Goal: Information Seeking & Learning: Check status

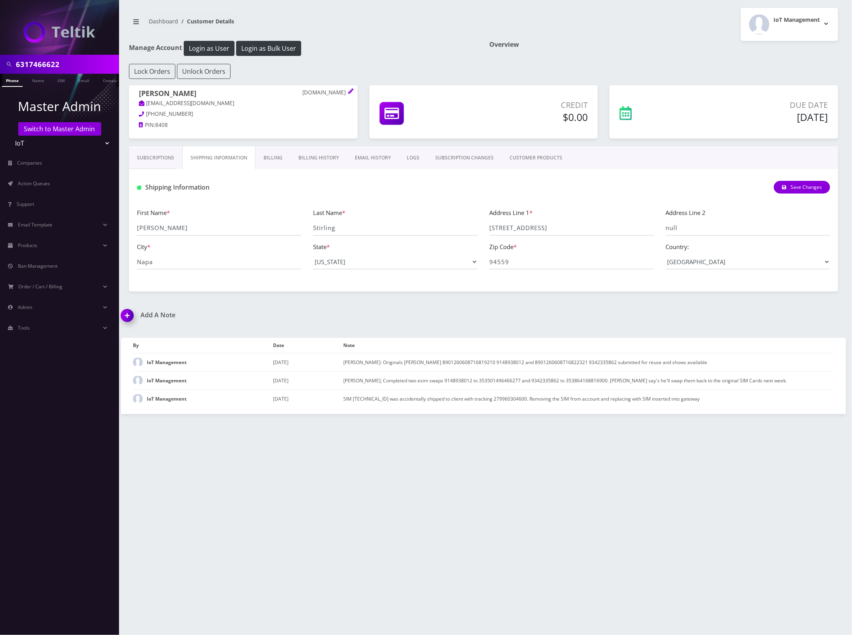
click at [44, 61] on input "6317466622" at bounding box center [66, 64] width 101 height 15
paste input "3364298995"
type input "3364298995"
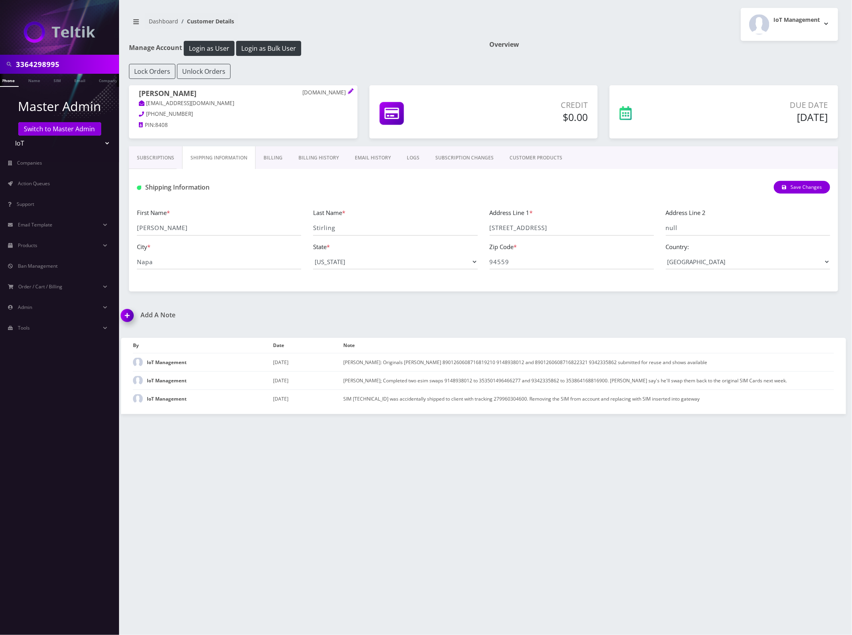
click at [12, 79] on link "Phone" at bounding box center [8, 80] width 21 height 13
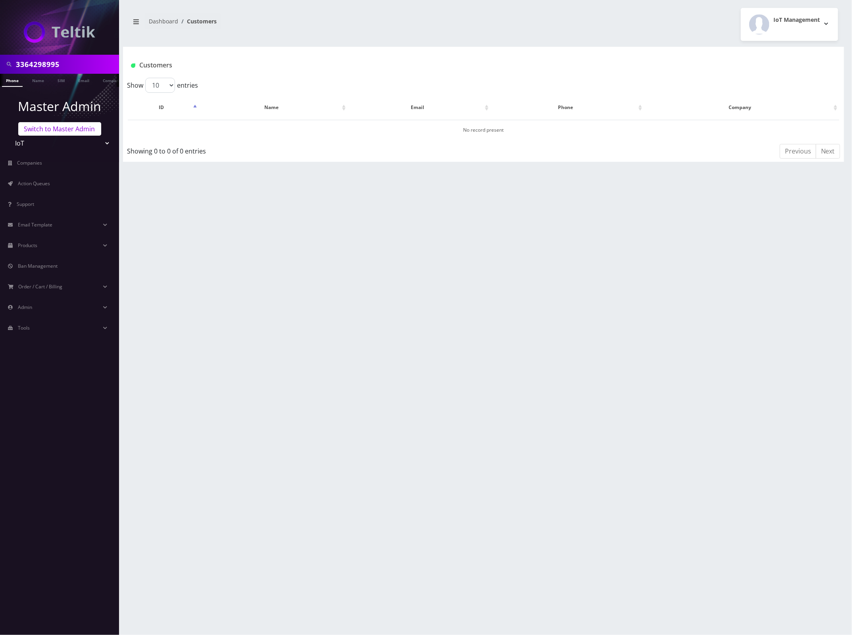
click at [65, 128] on link "Switch to Master Admin" at bounding box center [59, 128] width 83 height 13
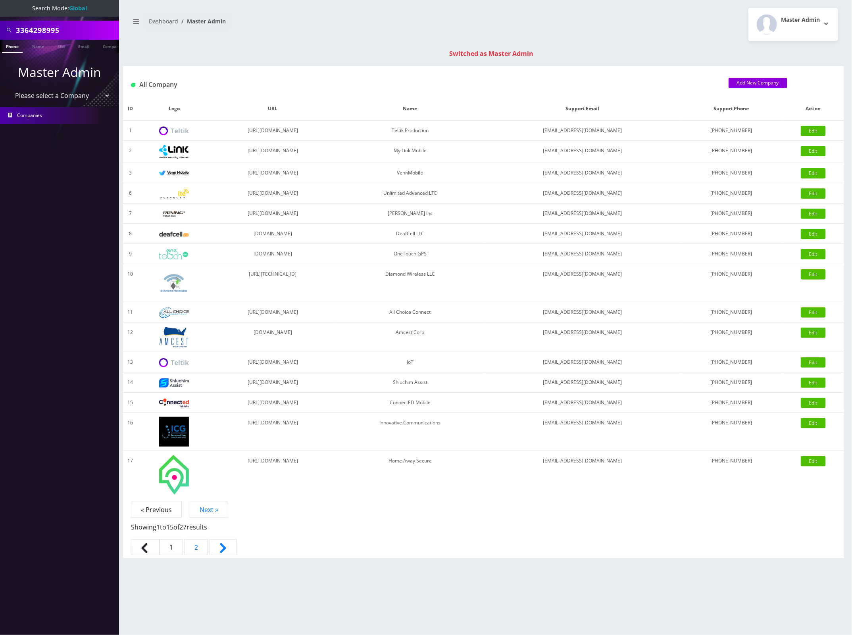
click at [12, 46] on link "Phone" at bounding box center [12, 46] width 21 height 13
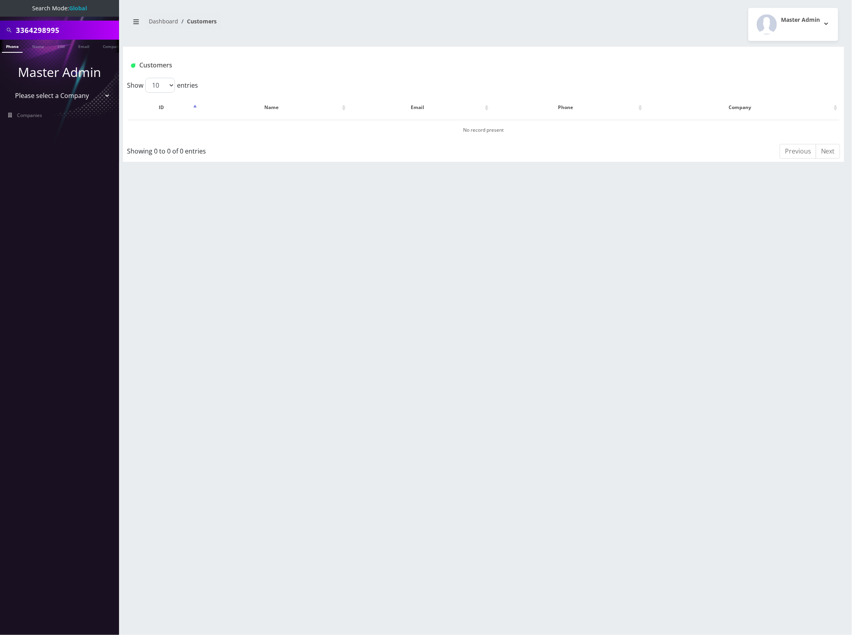
click at [37, 30] on input "3364298995" at bounding box center [66, 30] width 101 height 15
paste input "8901240357105886951"
type input "8901240357105886951"
click at [58, 48] on link "SIM" at bounding box center [61, 46] width 15 height 13
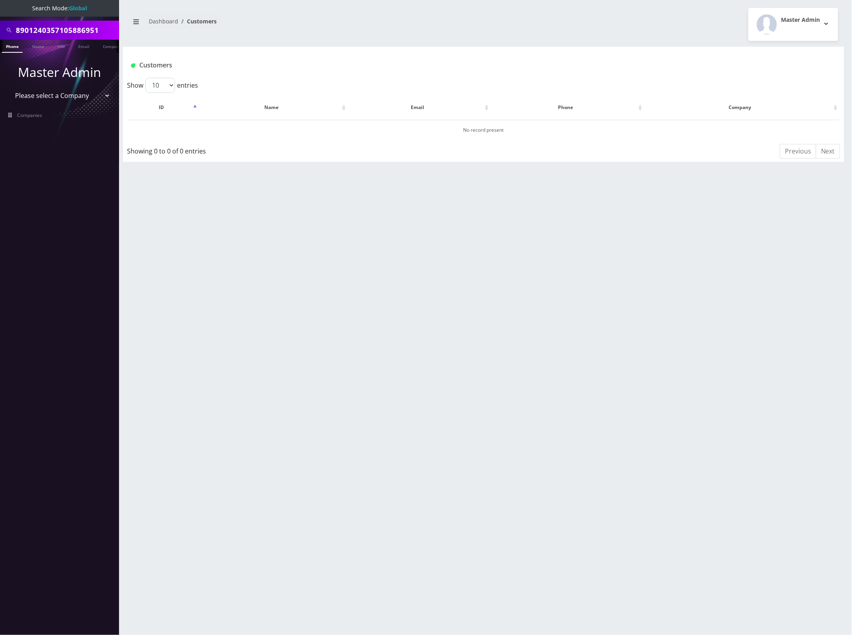
scroll to position [0, 4]
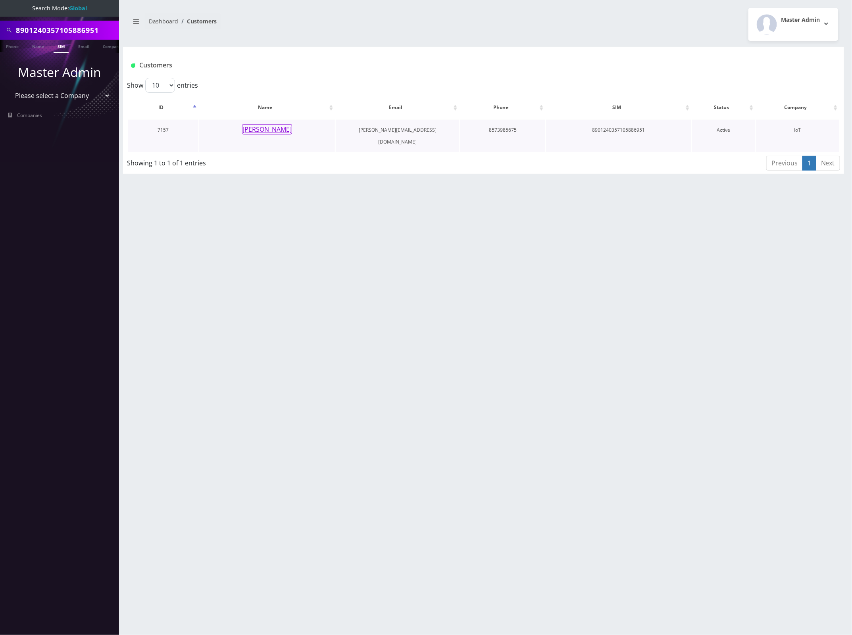
click at [263, 128] on button "[PERSON_NAME]" at bounding box center [267, 129] width 50 height 10
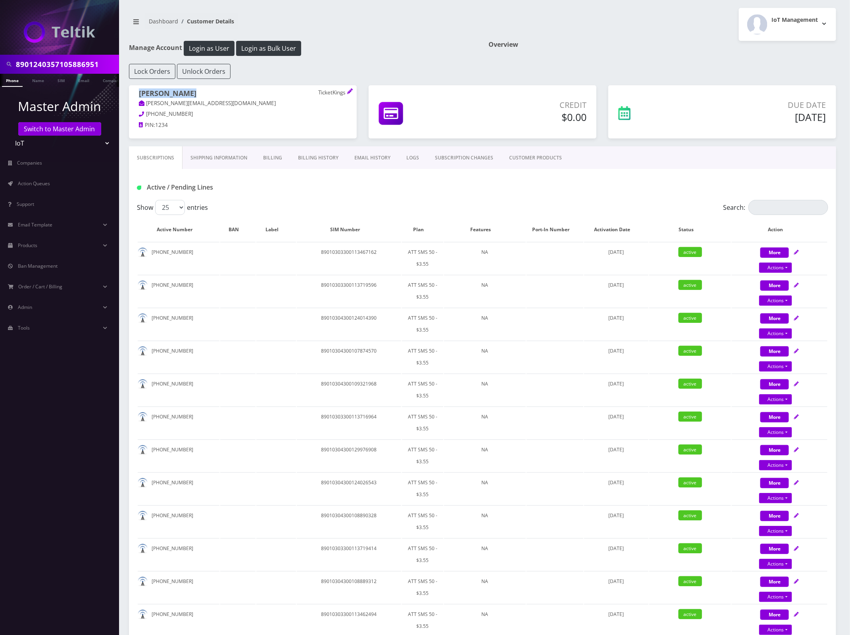
drag, startPoint x: 186, startPoint y: 92, endPoint x: 140, endPoint y: 94, distance: 46.1
click at [140, 94] on h1 "Greg Kuperman TicketKings" at bounding box center [243, 94] width 208 height 10
copy h1 "Greg Kuperman"
click at [231, 158] on link "Shipping Information" at bounding box center [219, 157] width 73 height 23
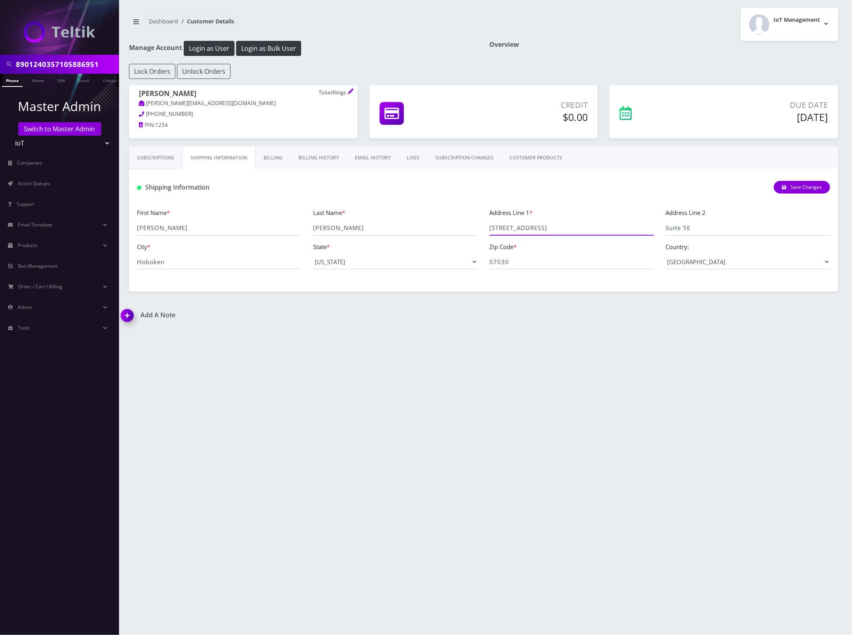
drag, startPoint x: 550, startPoint y: 231, endPoint x: 445, endPoint y: 235, distance: 104.9
click at [444, 235] on div "First Name * Greg Last Name * Kuperman Address Line 1 * 80 River Street Address…" at bounding box center [483, 242] width 705 height 68
drag, startPoint x: 747, startPoint y: 221, endPoint x: 651, endPoint y: 213, distance: 96.0
click at [617, 215] on div "First Name * Greg Last Name * Kuperman Address Line 1 * 80 River Street Address…" at bounding box center [483, 242] width 705 height 68
click at [713, 238] on div "First Name * Greg Last Name * Kuperman Address Line 1 * 80 River Street Address…" at bounding box center [483, 242] width 705 height 68
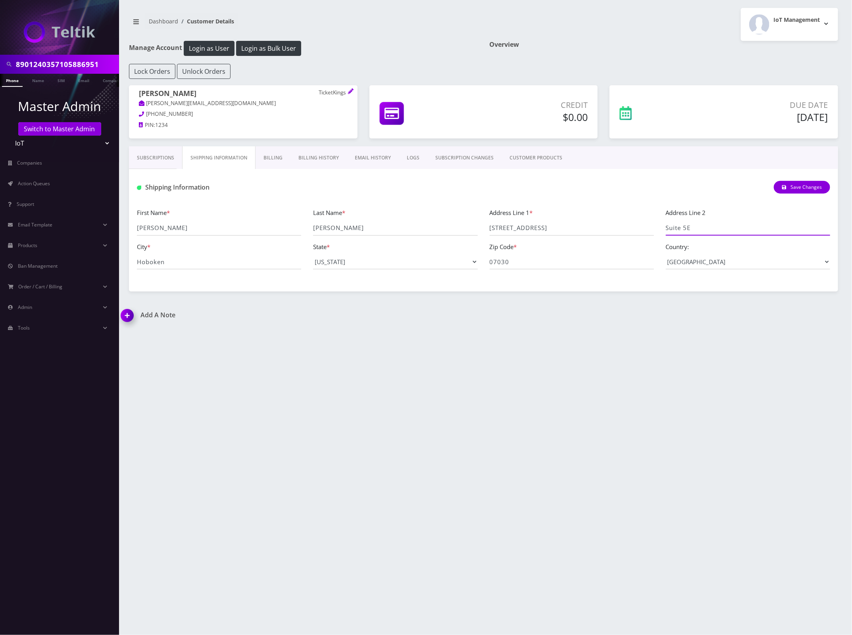
drag, startPoint x: 705, startPoint y: 230, endPoint x: 655, endPoint y: 230, distance: 50.4
click at [655, 230] on div "First Name * Greg Last Name * Kuperman Address Line 1 * 80 River Street Address…" at bounding box center [483, 242] width 705 height 68
drag, startPoint x: 195, startPoint y: 265, endPoint x: 316, endPoint y: 266, distance: 121.0
click at [136, 263] on div "City * Hoboken" at bounding box center [219, 256] width 176 height 28
drag, startPoint x: 551, startPoint y: 265, endPoint x: 463, endPoint y: 265, distance: 88.1
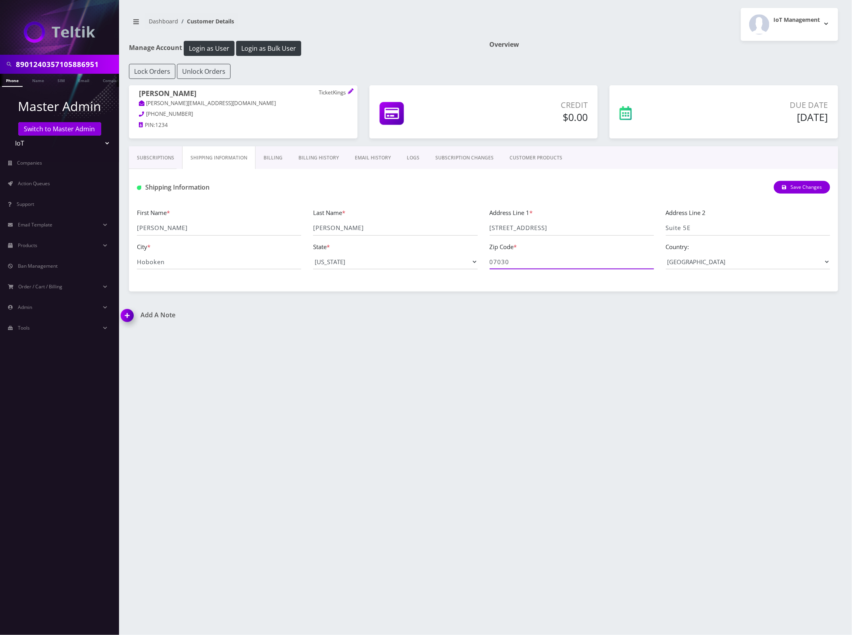
click at [462, 265] on div "First Name * Greg Last Name * Kuperman Address Line 1 * 80 River Street Address…" at bounding box center [483, 242] width 705 height 68
click at [52, 62] on input "8901240357105886951" at bounding box center [66, 64] width 101 height 15
paste input "6141133"
type input "8901240357106141133"
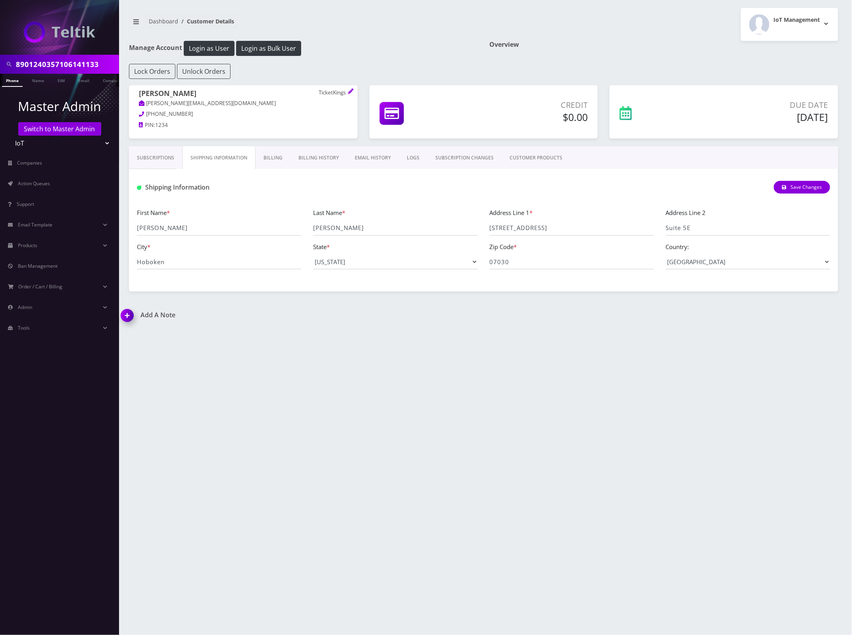
click at [13, 80] on link "Phone" at bounding box center [12, 80] width 21 height 13
click at [58, 81] on link "SIM" at bounding box center [61, 80] width 15 height 13
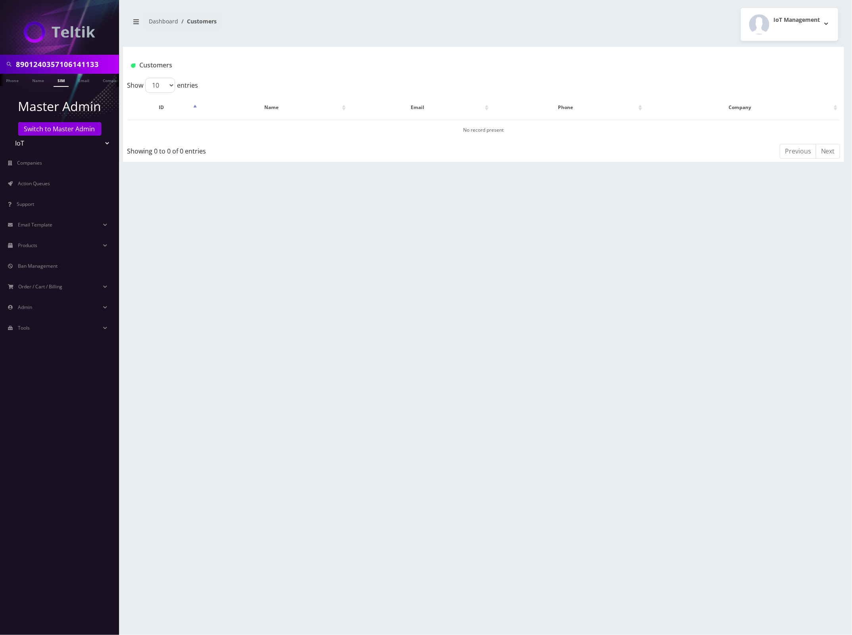
click at [58, 81] on link "SIM" at bounding box center [61, 80] width 15 height 13
click at [63, 79] on link "SIM" at bounding box center [61, 80] width 15 height 13
click at [55, 62] on input "8901240357106141133" at bounding box center [66, 64] width 101 height 15
click at [54, 62] on input "8901240357106141133" at bounding box center [66, 64] width 101 height 15
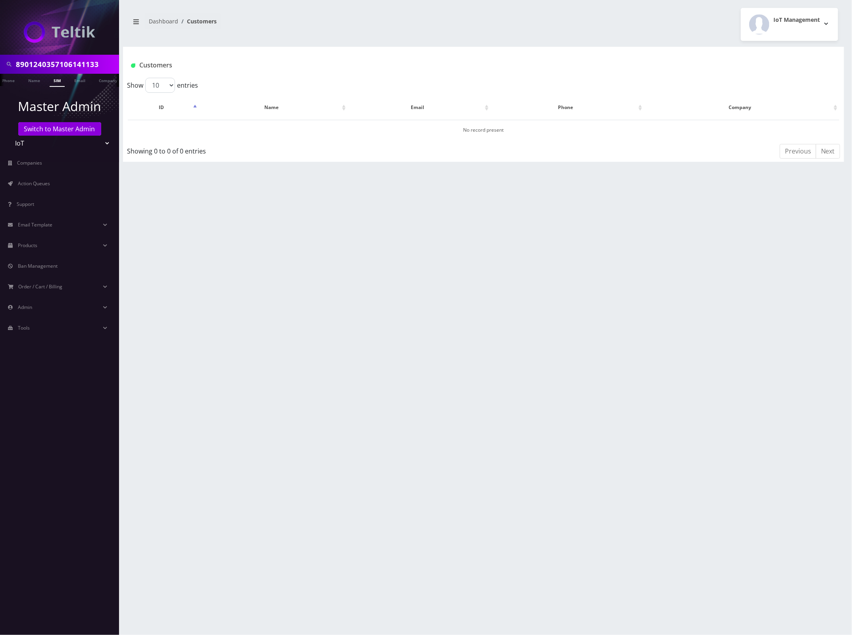
click at [60, 79] on link "SIM" at bounding box center [57, 80] width 15 height 13
click at [74, 62] on input "8901240357106141133" at bounding box center [66, 64] width 101 height 15
paste input "6371"
type input "8901240357106146371"
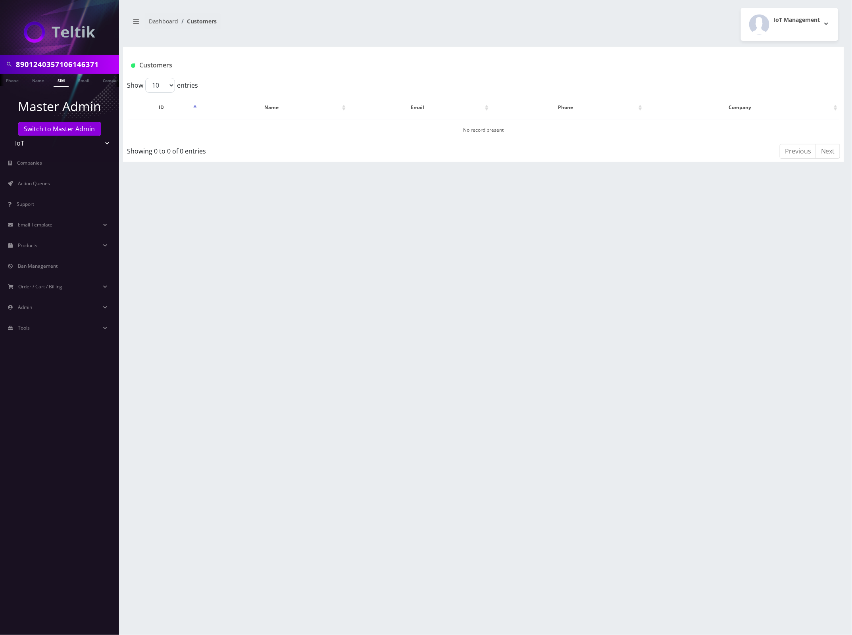
click at [64, 78] on link "SIM" at bounding box center [61, 80] width 15 height 13
click at [66, 128] on link "Switch to Master Admin" at bounding box center [59, 128] width 83 height 13
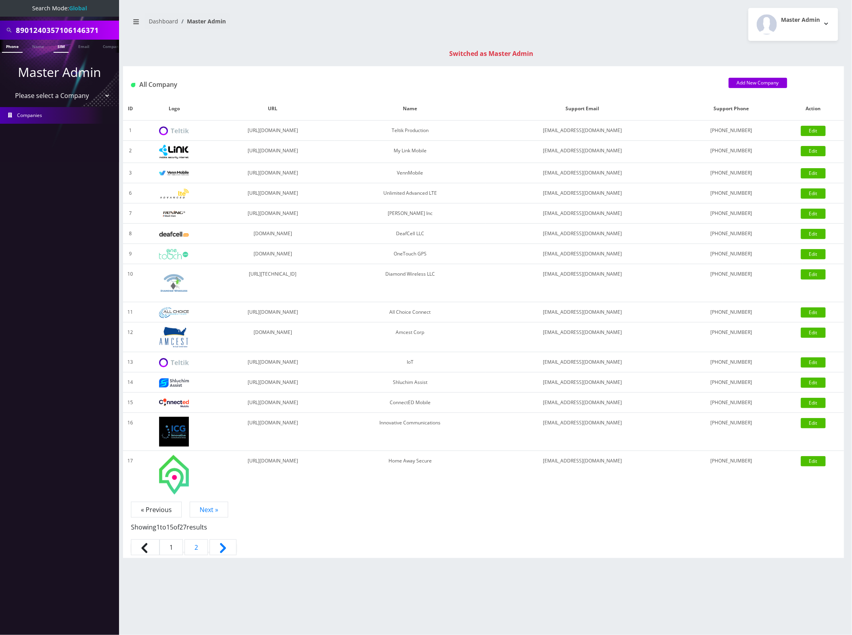
click at [64, 47] on link "SIM" at bounding box center [61, 46] width 15 height 13
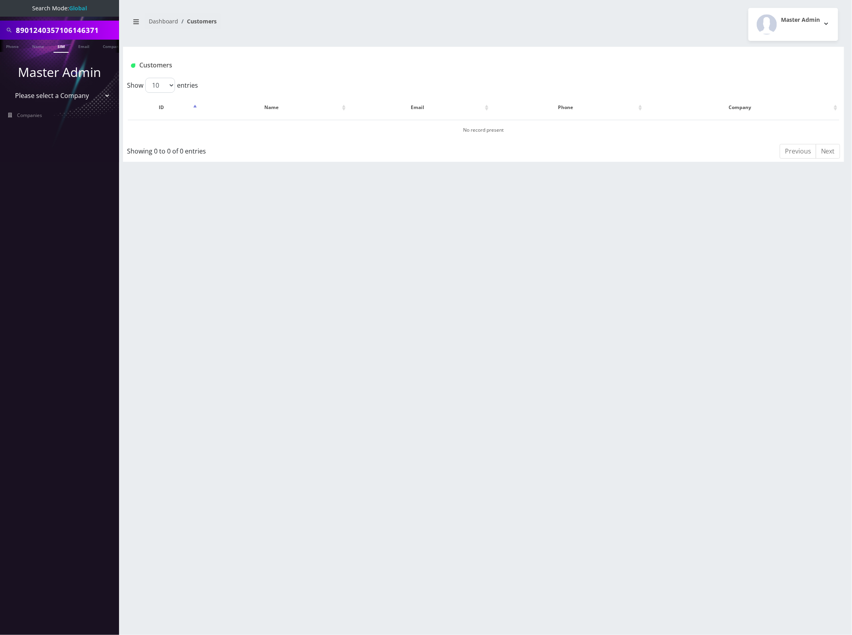
click at [71, 31] on input "8901240357106146371" at bounding box center [66, 30] width 101 height 15
paste input "4590"
type input "8901240357106144590"
click at [60, 44] on link "SIM" at bounding box center [61, 46] width 15 height 13
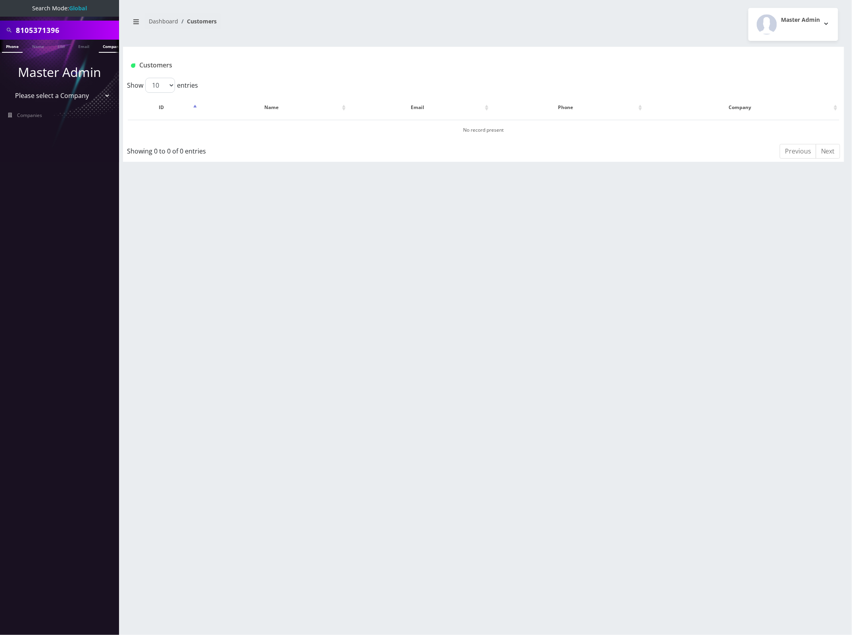
scroll to position [0, 43]
click at [40, 31] on input "8105371396" at bounding box center [66, 30] width 101 height 15
paste input "901240357129209487"
type input "8901240357129209487"
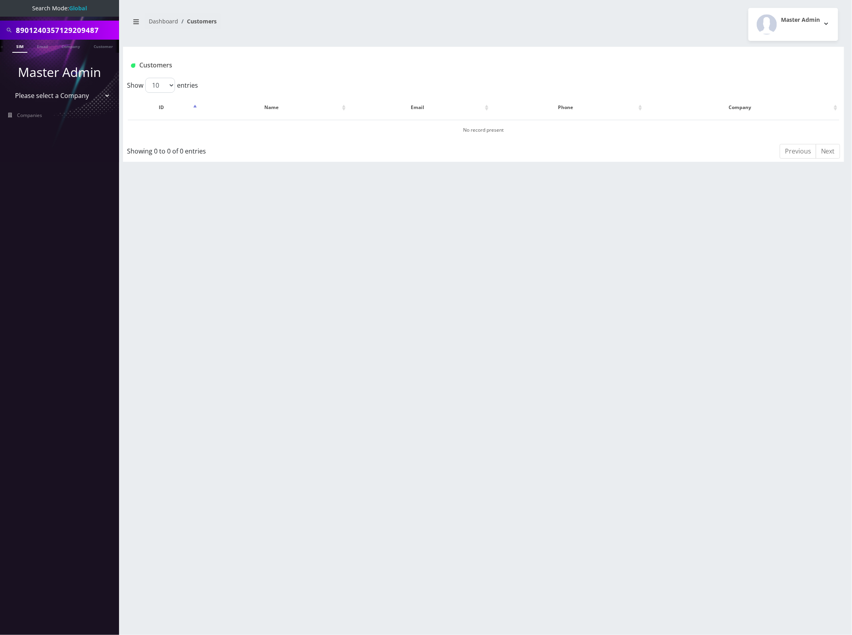
click at [19, 51] on link "SIM" at bounding box center [19, 46] width 15 height 13
click at [277, 127] on button "yehuda berkowitz" at bounding box center [270, 129] width 50 height 10
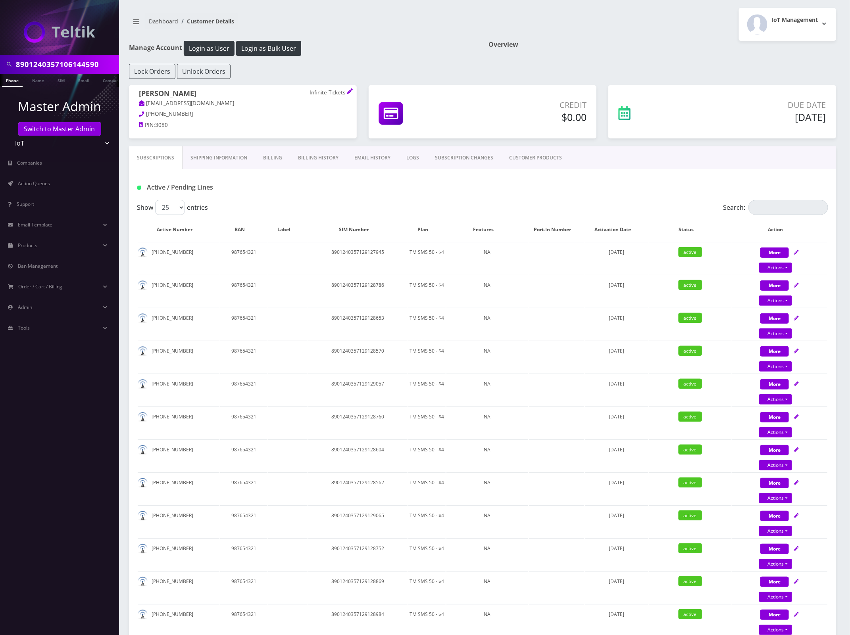
drag, startPoint x: 203, startPoint y: 94, endPoint x: 138, endPoint y: 94, distance: 64.7
click at [138, 94] on div "[PERSON_NAME] Infinite Tickets [EMAIL_ADDRESS][DOMAIN_NAME] [PHONE_NUMBER] PIN:…" at bounding box center [243, 110] width 228 height 50
copy h1 "[PERSON_NAME]"
drag, startPoint x: 200, startPoint y: 155, endPoint x: 215, endPoint y: 159, distance: 15.1
click at [201, 155] on link "Shipping Information" at bounding box center [219, 157] width 73 height 23
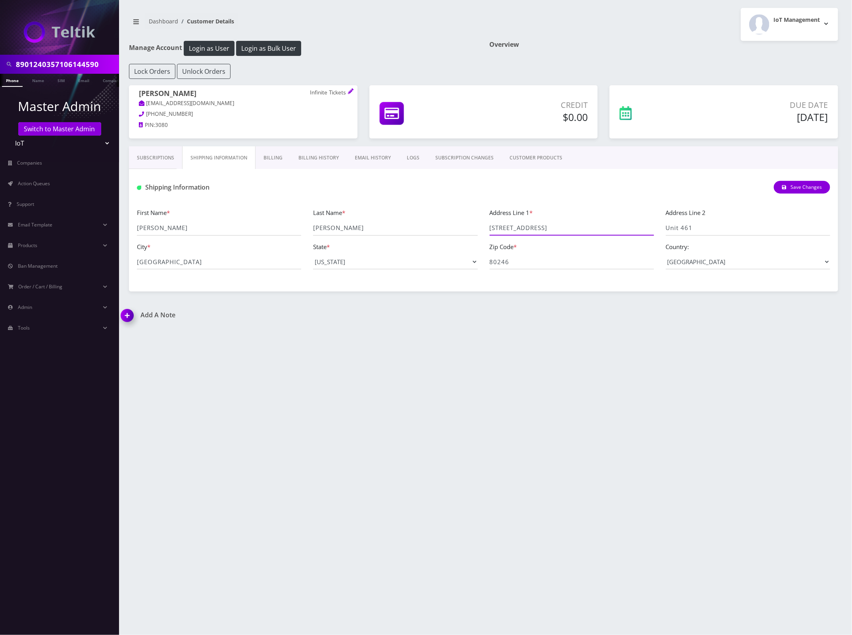
drag, startPoint x: 548, startPoint y: 221, endPoint x: 468, endPoint y: 227, distance: 79.6
click at [468, 227] on div "First Name * yehuda Last Name * berkowitz Address Line 1 * 801 S Cherry St Addr…" at bounding box center [483, 242] width 705 height 68
click at [467, 262] on div "First Name * yehuda Last Name * berkowitz Address Line 1 * 801 S Cherry St Addr…" at bounding box center [483, 242] width 705 height 68
drag, startPoint x: 234, startPoint y: 267, endPoint x: 139, endPoint y: 267, distance: 95.2
click at [139, 267] on input "Glendale" at bounding box center [219, 261] width 164 height 15
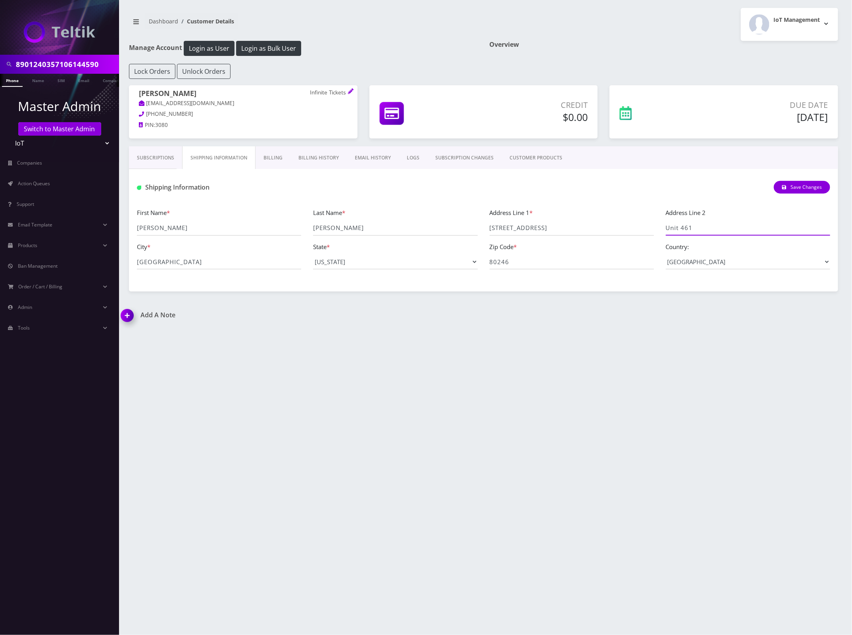
drag, startPoint x: 723, startPoint y: 225, endPoint x: 643, endPoint y: 225, distance: 79.8
click at [631, 227] on div "First Name * yehuda Last Name * berkowitz Address Line 1 * 801 S Cherry St Addr…" at bounding box center [483, 242] width 705 height 68
click at [67, 68] on input "8901240357106144590" at bounding box center [66, 64] width 101 height 15
paste input "922801"
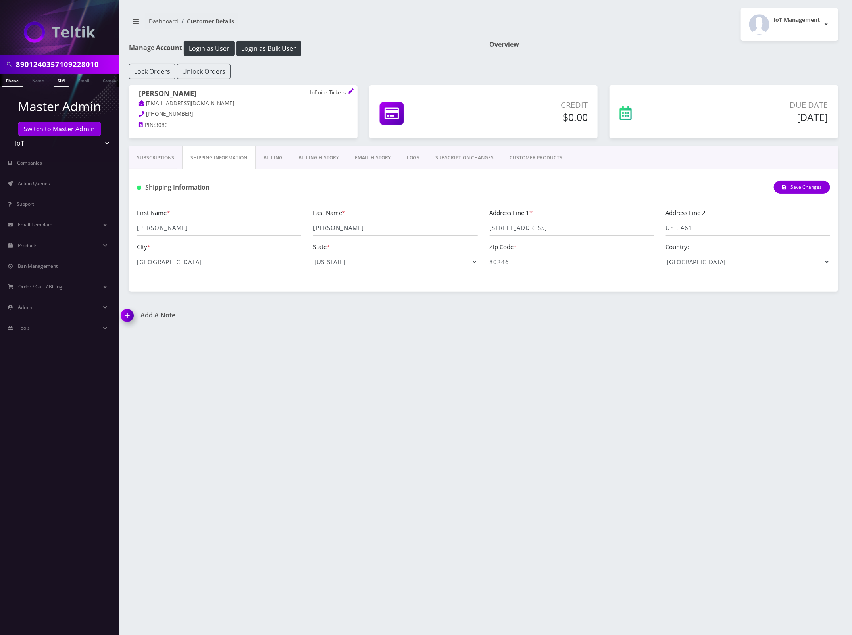
type input "8901240357109228010"
click at [54, 81] on link "SIM" at bounding box center [61, 80] width 15 height 13
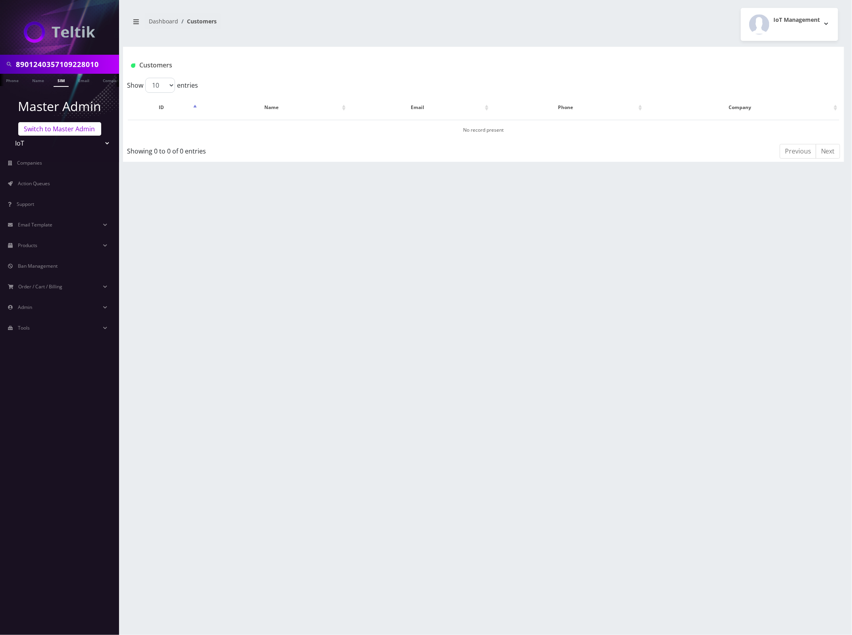
click at [55, 126] on link "Switch to Master Admin" at bounding box center [59, 128] width 83 height 13
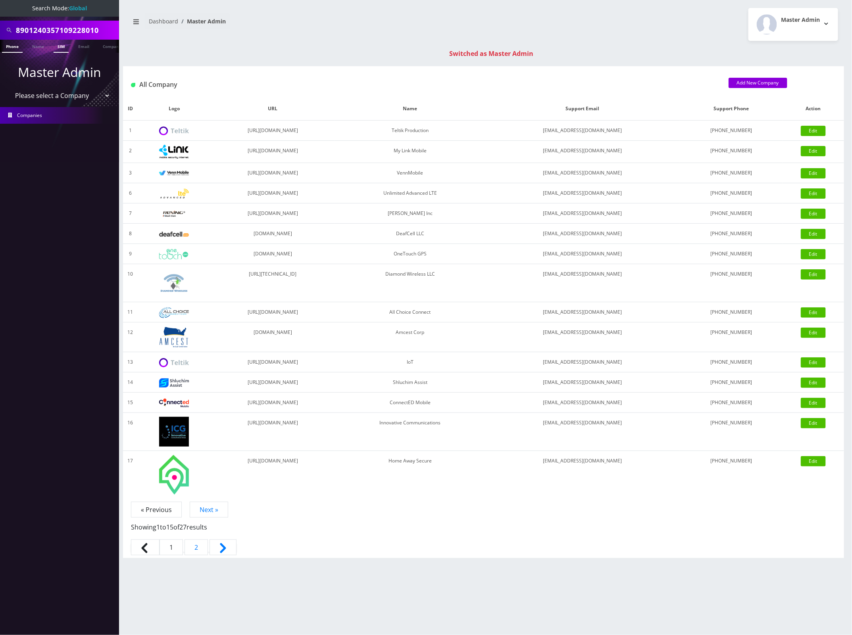
click at [65, 52] on link "SIM" at bounding box center [61, 46] width 15 height 13
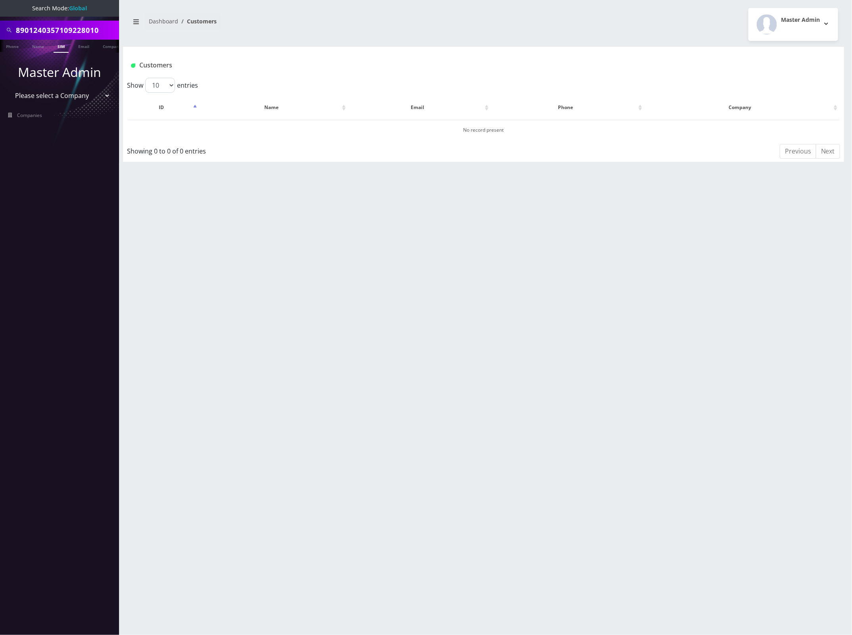
click at [63, 29] on input "8901240357109228010" at bounding box center [66, 30] width 101 height 15
paste input "02"
type input "8901240357109228002"
click at [62, 48] on link "SIM" at bounding box center [61, 46] width 15 height 13
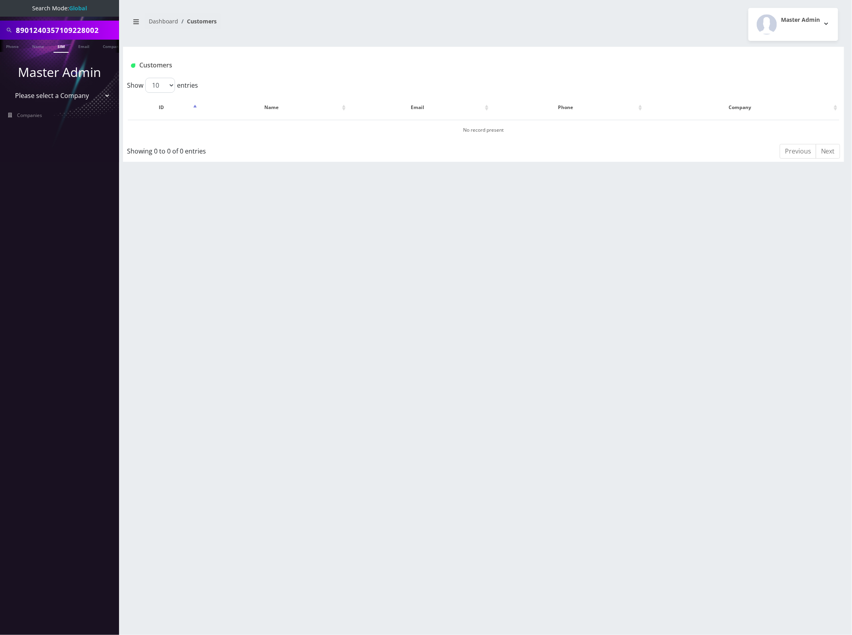
click at [71, 33] on input "8901240357109228002" at bounding box center [66, 30] width 101 height 15
paste input "9208"
type input "8901240357109229208"
click at [58, 50] on link "SIM" at bounding box center [61, 46] width 15 height 13
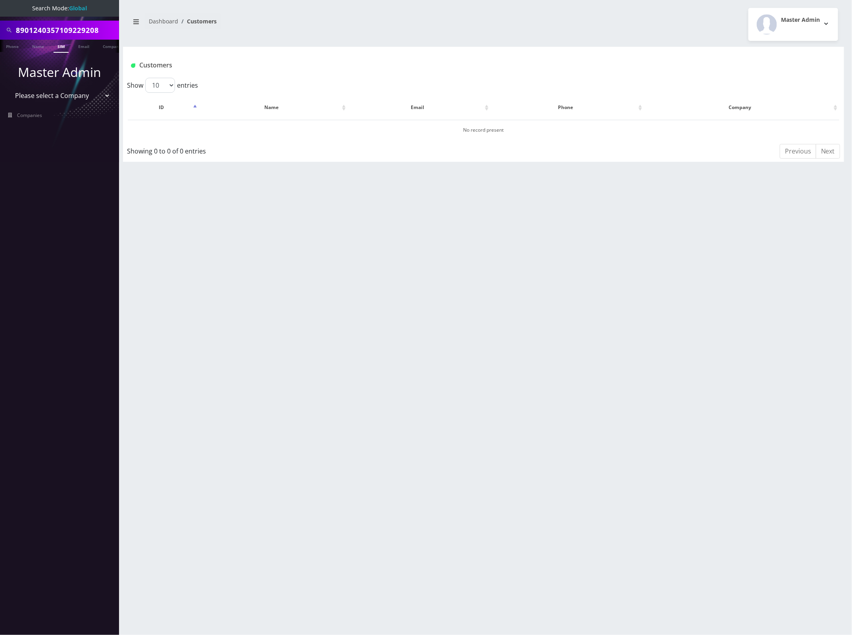
click at [444, 73] on div "Customers" at bounding box center [483, 62] width 721 height 31
click at [68, 26] on input "8901240357109229208" at bounding box center [66, 30] width 101 height 15
paste input "174"
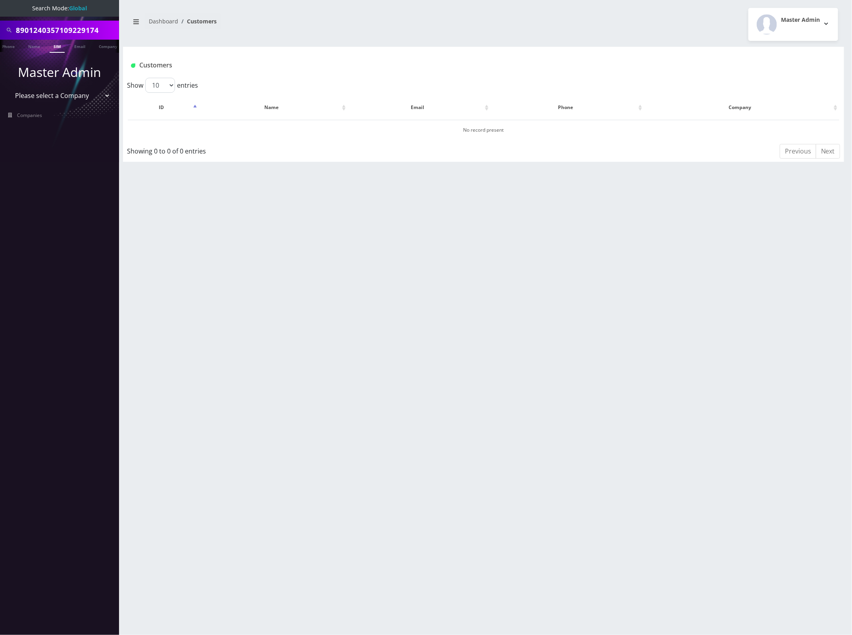
type input "8901240357109229174"
click at [58, 46] on link "SIM" at bounding box center [57, 46] width 15 height 13
click at [549, 22] on div "Master Admin Logout" at bounding box center [664, 24] width 361 height 33
click at [463, 60] on div "Customers" at bounding box center [424, 65] width 598 height 13
click at [76, 34] on input "8901240357109229174" at bounding box center [66, 30] width 101 height 15
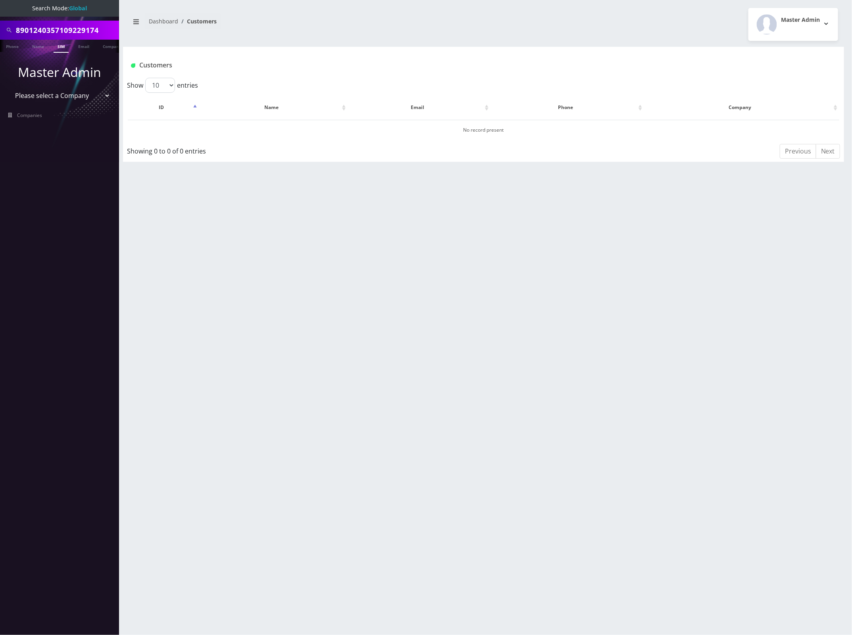
click at [76, 34] on input "8901240357109229174" at bounding box center [66, 30] width 101 height 15
paste input "197146271080"
type input "8901240197146271080"
click at [56, 46] on link "SIM" at bounding box center [61, 46] width 15 height 13
click at [244, 131] on button "[PERSON_NAME]" at bounding box center [242, 129] width 50 height 10
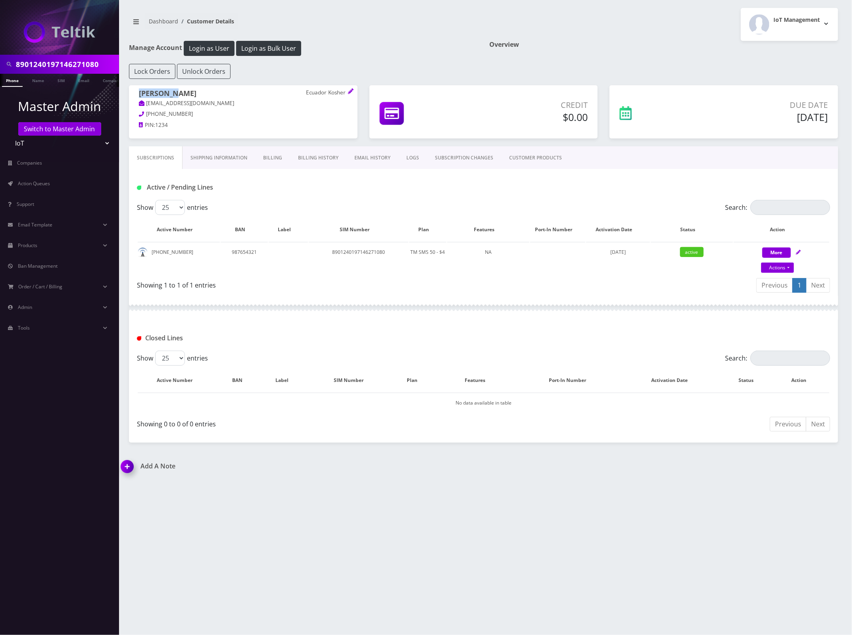
drag, startPoint x: 173, startPoint y: 92, endPoint x: 138, endPoint y: 92, distance: 35.3
click at [138, 92] on div "[PERSON_NAME] [GEOGRAPHIC_DATA] Kosher [EMAIL_ADDRESS][DOMAIN_NAME] [PHONE_NUMB…" at bounding box center [243, 110] width 229 height 50
copy h1 "[PERSON_NAME]"
click at [219, 162] on link "Shipping Information" at bounding box center [219, 157] width 73 height 23
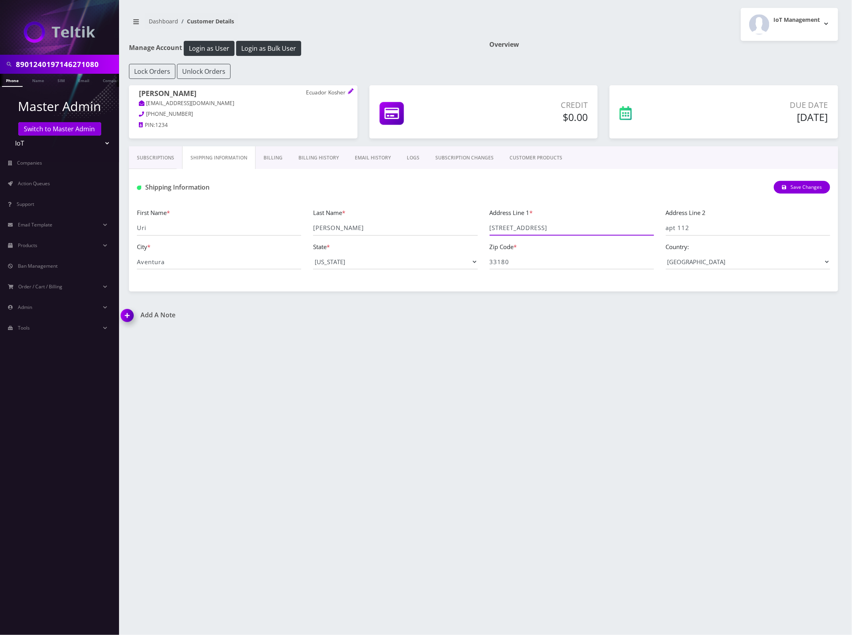
drag, startPoint x: 592, startPoint y: 230, endPoint x: 489, endPoint y: 232, distance: 103.2
click at [489, 232] on div "Address Line 1 * 20401 Northeast 30th Avenue" at bounding box center [572, 222] width 176 height 28
drag, startPoint x: 704, startPoint y: 223, endPoint x: 619, endPoint y: 227, distance: 84.2
click at [619, 227] on div "First Name * Uri Last Name * Tawil Address Line 1 * 20401 Northeast 30th Avenue…" at bounding box center [483, 242] width 705 height 68
drag, startPoint x: 187, startPoint y: 267, endPoint x: 87, endPoint y: 257, distance: 100.8
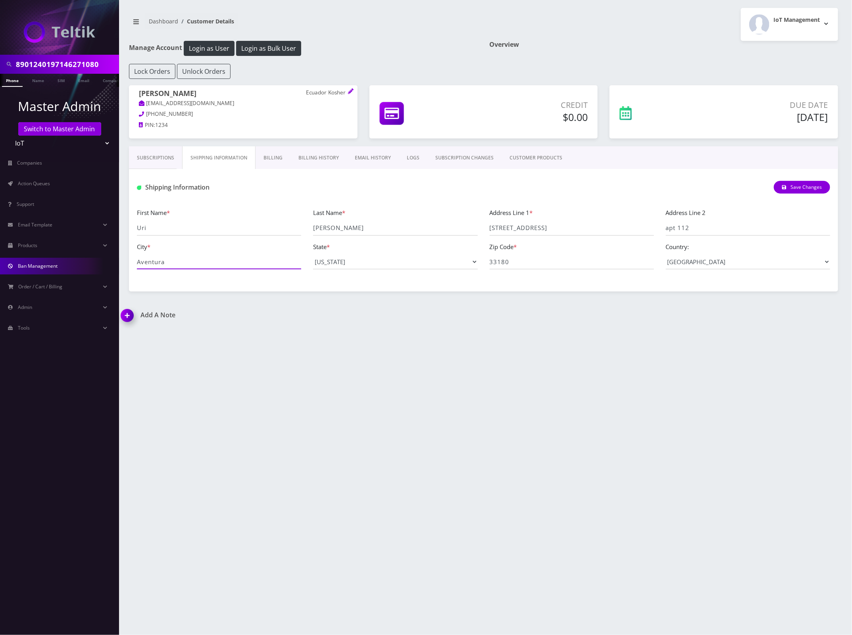
click at [87, 257] on div "8901240197146271080 Phone Name SIM Email Company Customer Master Admin Switch t…" at bounding box center [426, 317] width 852 height 635
click at [78, 64] on input "8901240197146271080" at bounding box center [66, 64] width 101 height 15
paste input "357127147275"
type input "8901240357127147275"
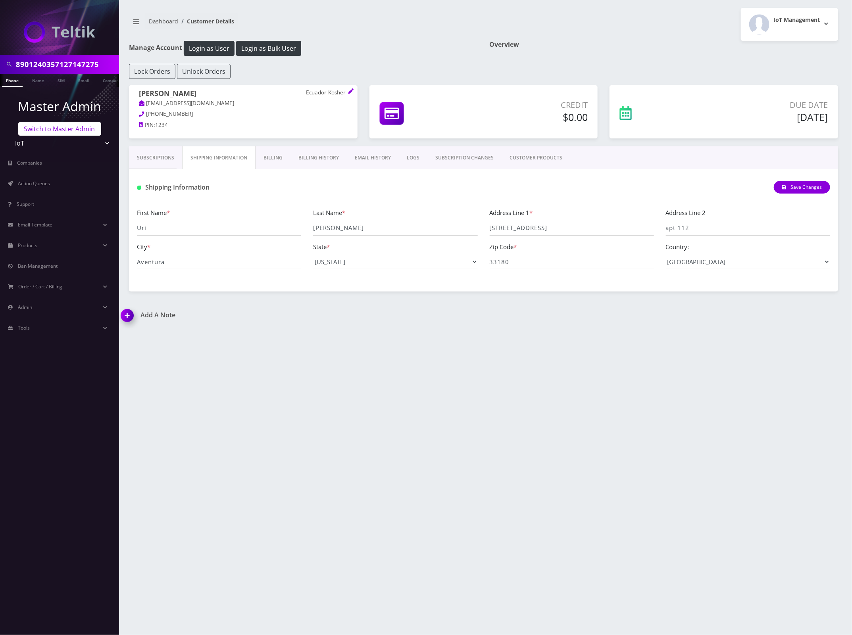
click at [60, 130] on link "Switch to Master Admin" at bounding box center [59, 128] width 83 height 13
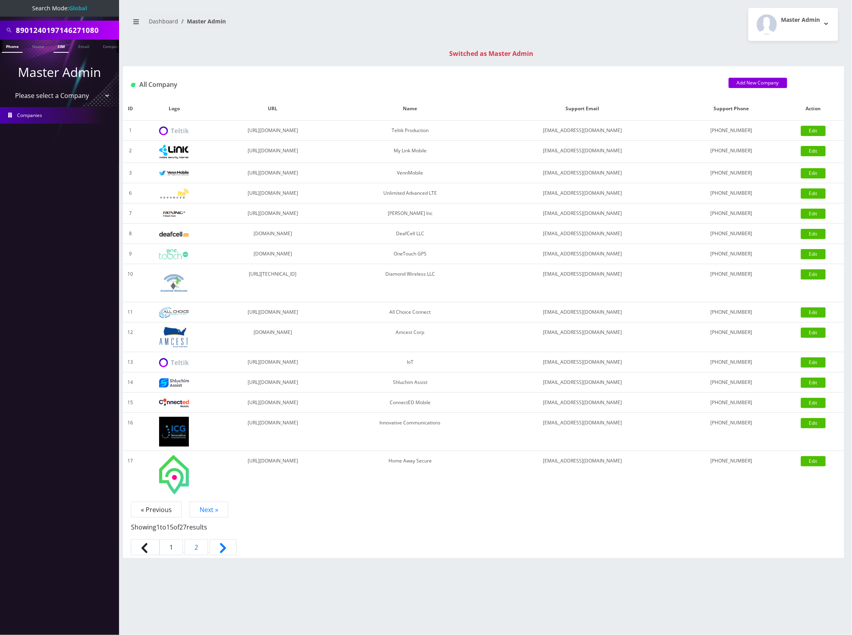
click at [63, 46] on link "SIM" at bounding box center [61, 46] width 15 height 13
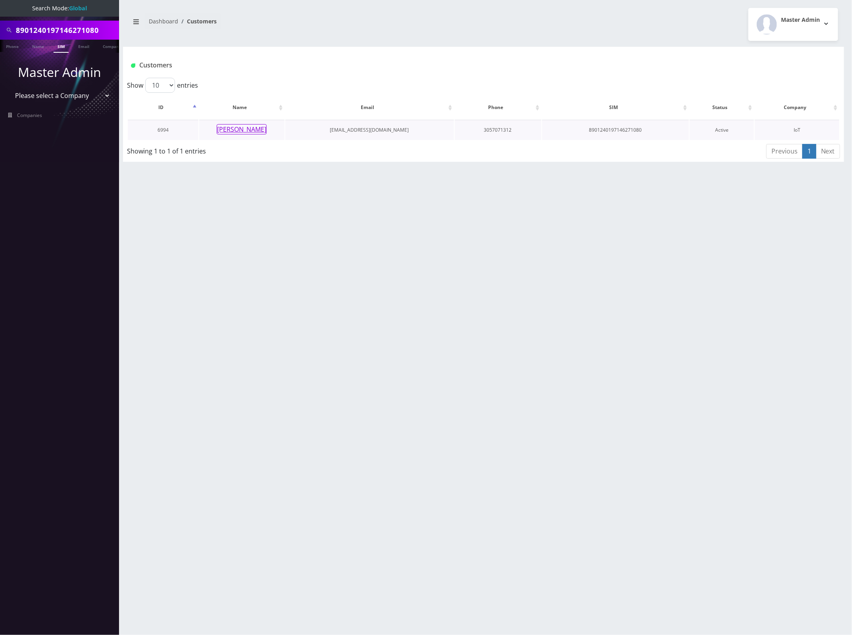
click at [240, 130] on button "[PERSON_NAME]" at bounding box center [242, 129] width 50 height 10
click at [240, 130] on button "Uri Tawil" at bounding box center [242, 129] width 50 height 10
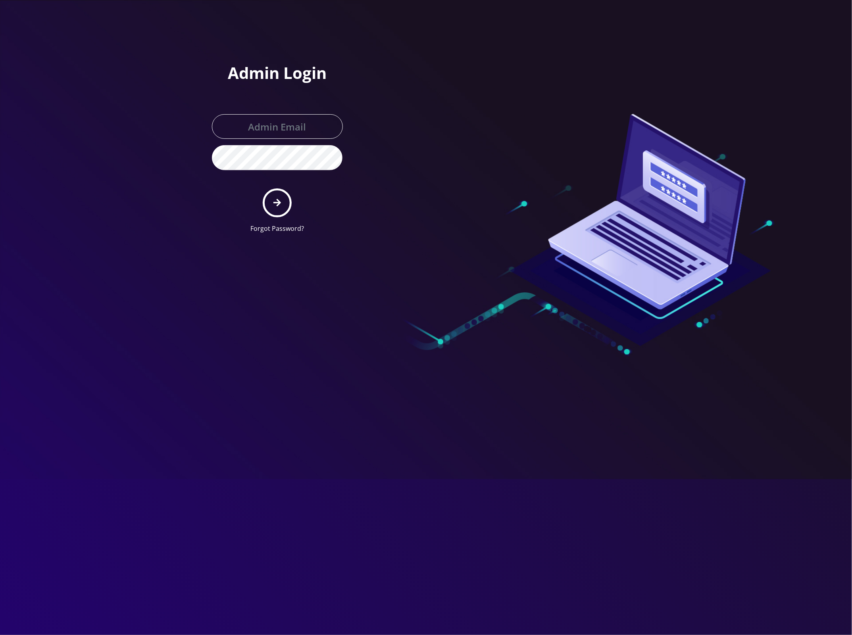
type input "[EMAIL_ADDRESS][DOMAIN_NAME]"
click at [280, 202] on icon "submit" at bounding box center [277, 203] width 8 height 8
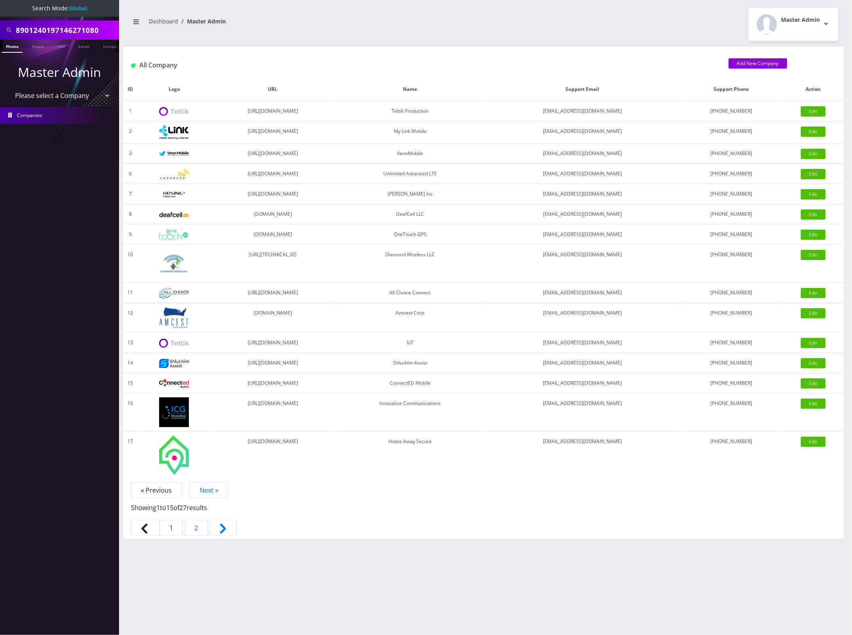
click at [67, 31] on input "8901240197146271080" at bounding box center [66, 30] width 101 height 15
click at [68, 31] on input "8901240197146271080" at bounding box center [66, 30] width 101 height 15
paste input "357127147275"
type input "8901240357127147275"
click at [54, 46] on link "SIM" at bounding box center [61, 46] width 15 height 13
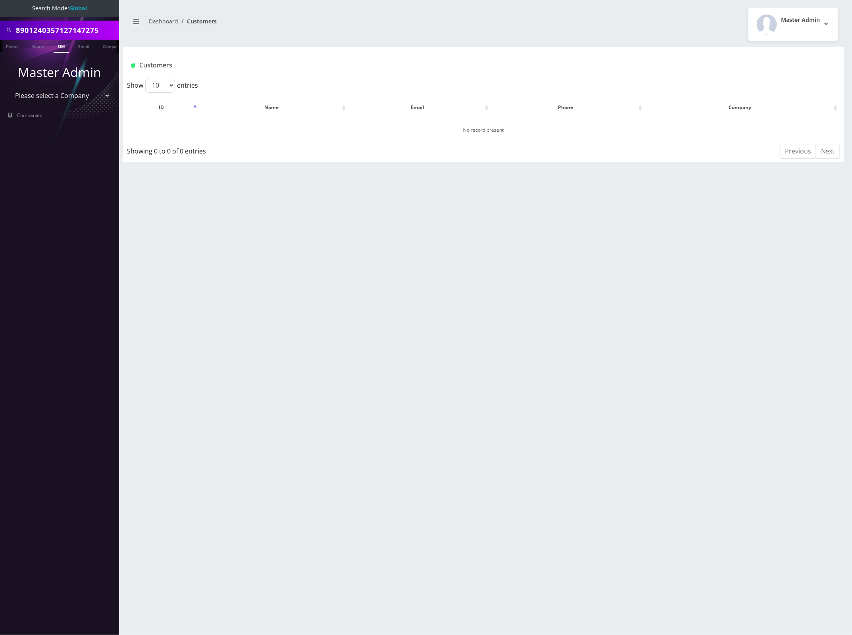
click at [80, 31] on input "8901240357127147275" at bounding box center [66, 30] width 101 height 15
paste input "9208737"
type input "8901240357129208737"
click at [63, 43] on link "SIM" at bounding box center [61, 46] width 15 height 13
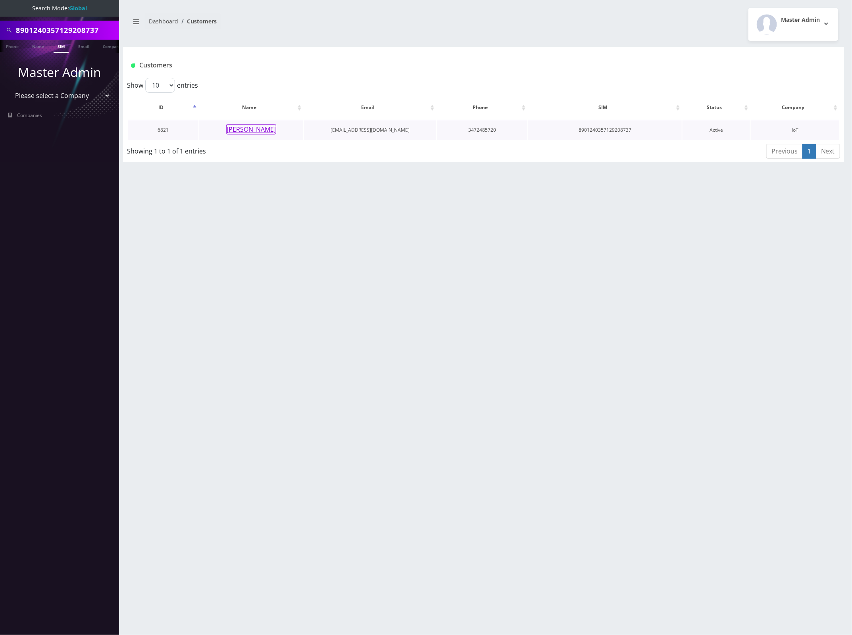
click at [242, 127] on button "[PERSON_NAME]" at bounding box center [251, 129] width 50 height 10
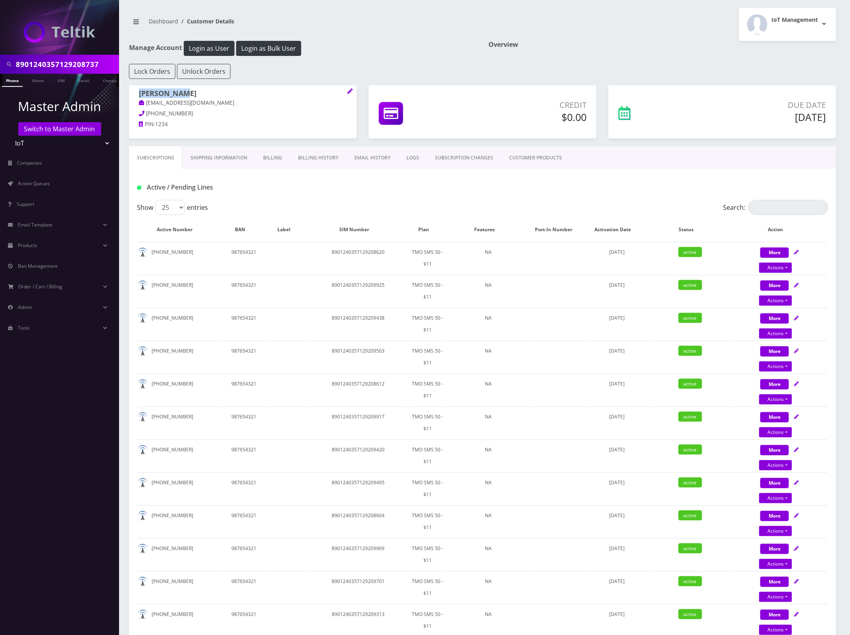
drag, startPoint x: 185, startPoint y: 96, endPoint x: 136, endPoint y: 95, distance: 48.4
click at [136, 95] on div "Scott Scott cbon4x@gmail.com 646-464-5140 PIN: 1234" at bounding box center [243, 110] width 228 height 50
copy h1 "Scott Scott"
click at [226, 161] on link "Shipping Information" at bounding box center [219, 157] width 73 height 23
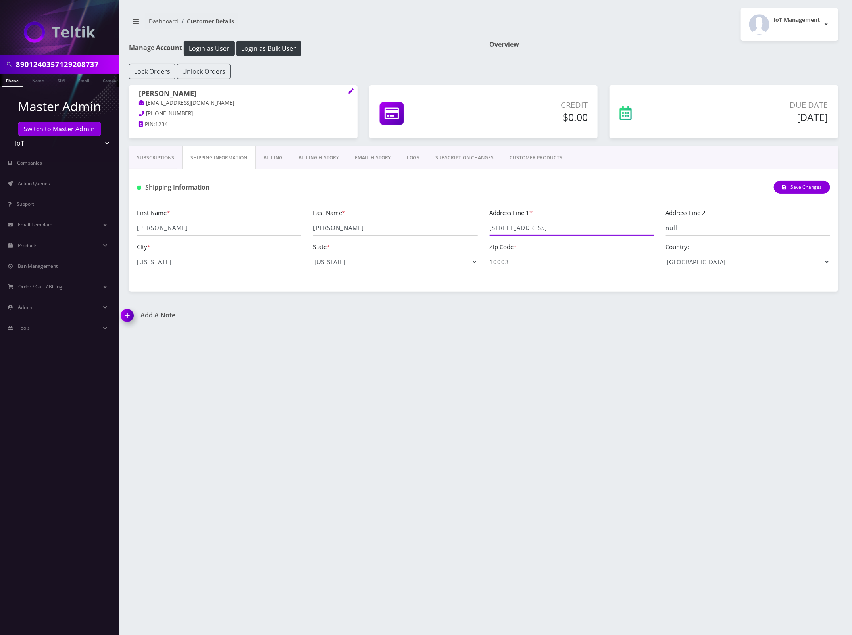
drag, startPoint x: 504, startPoint y: 231, endPoint x: 497, endPoint y: 231, distance: 7.2
click at [497, 231] on input "270 park ave" at bounding box center [572, 228] width 164 height 15
click at [490, 230] on input "270 park ave" at bounding box center [572, 228] width 164 height 15
drag, startPoint x: 162, startPoint y: 261, endPoint x: 128, endPoint y: 262, distance: 33.4
click at [128, 262] on div "Subscriptions Shipping Information Billing Billing History EMAIL HISTORY LOGS S…" at bounding box center [483, 218] width 721 height 145
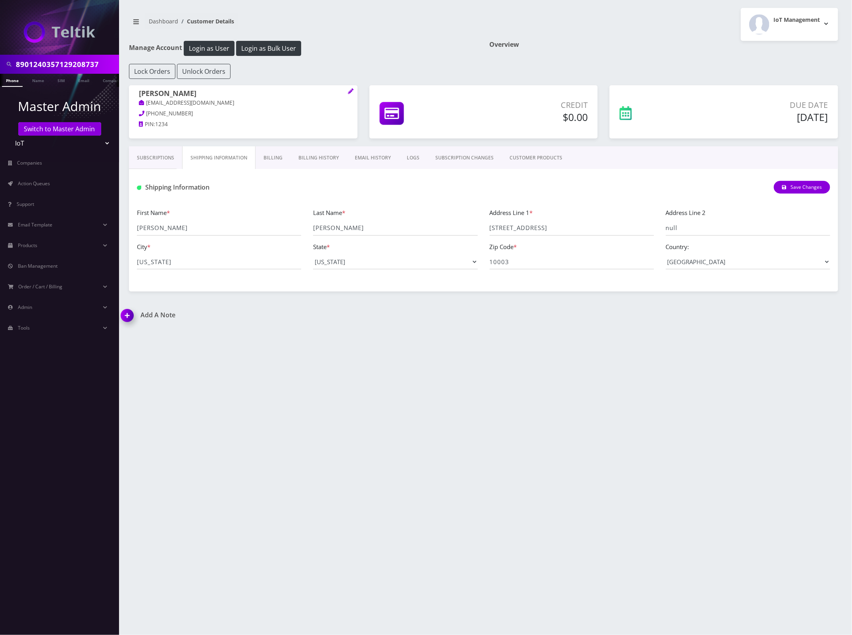
click at [75, 64] on input "8901240357129208737" at bounding box center [66, 64] width 101 height 15
paste input "7253248"
type input "8901240357127253248"
click at [62, 80] on link "SIM" at bounding box center [61, 80] width 15 height 13
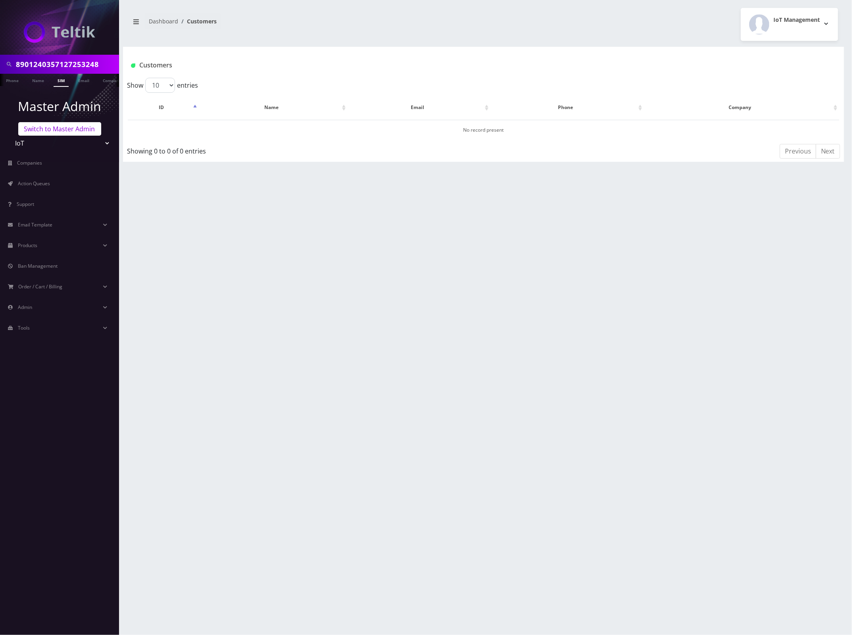
click at [64, 127] on link "Switch to Master Admin" at bounding box center [59, 128] width 83 height 13
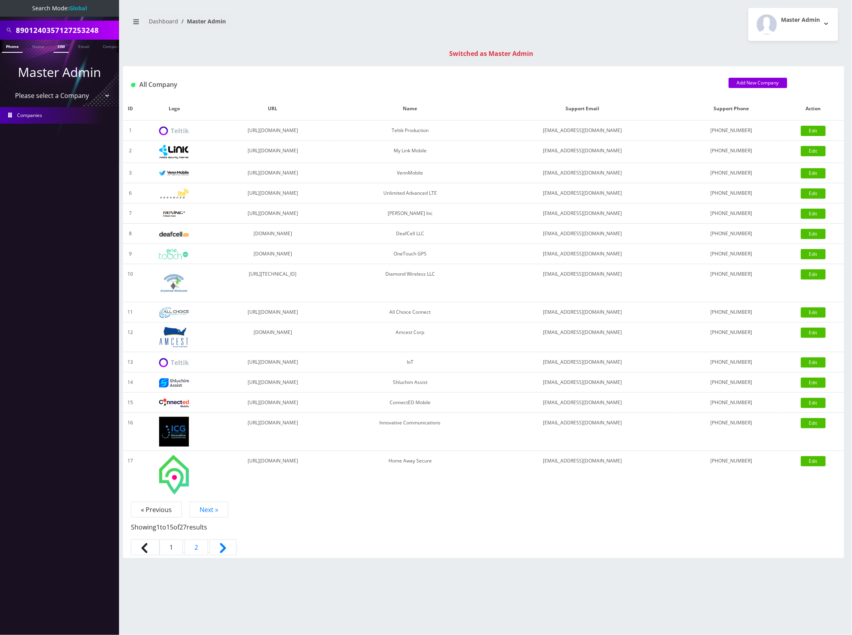
click at [63, 48] on link "SIM" at bounding box center [61, 46] width 15 height 13
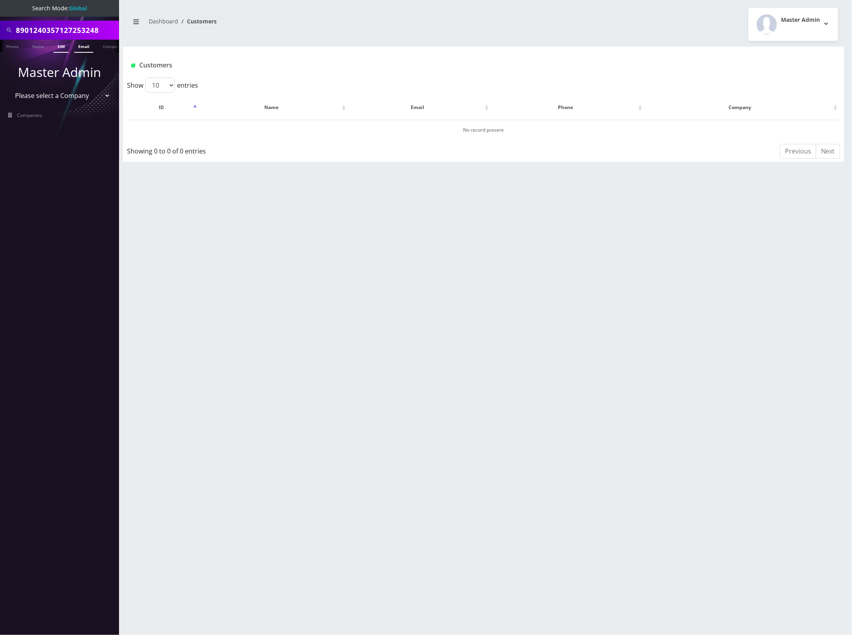
scroll to position [0, 4]
click at [80, 28] on input "8901240357127253248" at bounding box center [66, 30] width 101 height 15
click at [79, 28] on input "8901240357127253248" at bounding box center [66, 30] width 101 height 15
paste input "9209750"
type input "8901240357129209750"
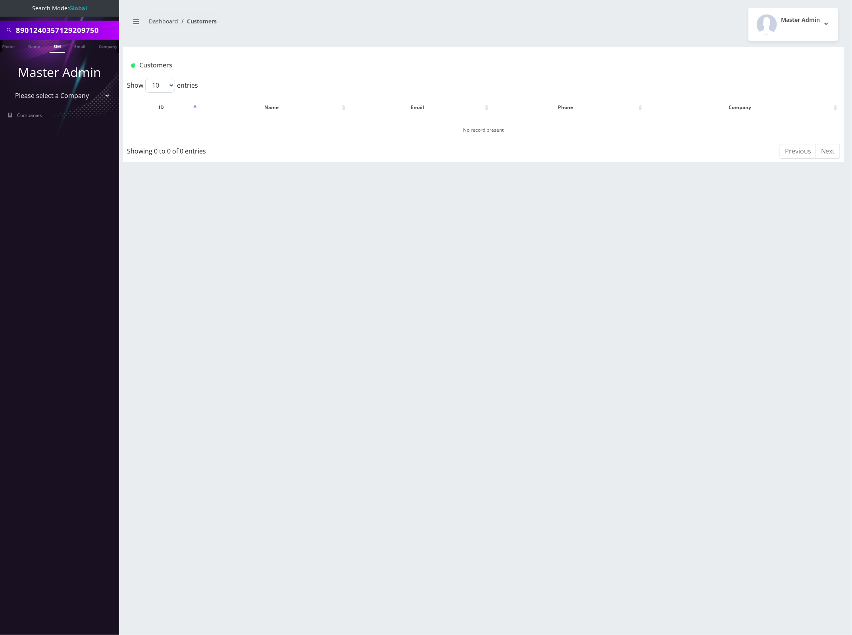
click at [56, 44] on link "SIM" at bounding box center [57, 46] width 15 height 13
click at [268, 132] on button "[PERSON_NAME]" at bounding box center [261, 129] width 50 height 10
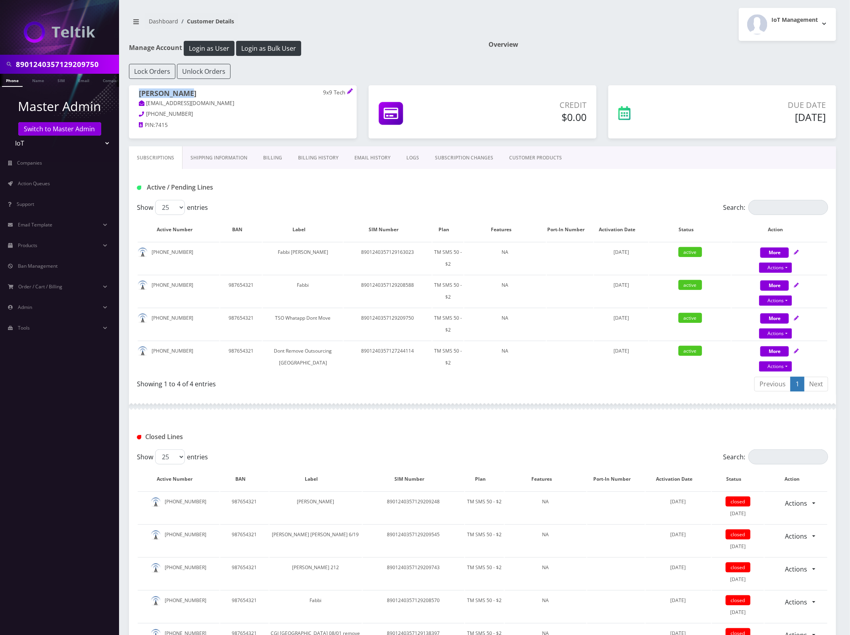
drag, startPoint x: 197, startPoint y: 98, endPoint x: 189, endPoint y: 96, distance: 8.1
click at [141, 94] on h1 "Mendel Simon 9x9 Tech" at bounding box center [243, 94] width 208 height 10
copy h1 "Mendel Simon"
click at [215, 161] on link "Shipping Information" at bounding box center [219, 157] width 73 height 23
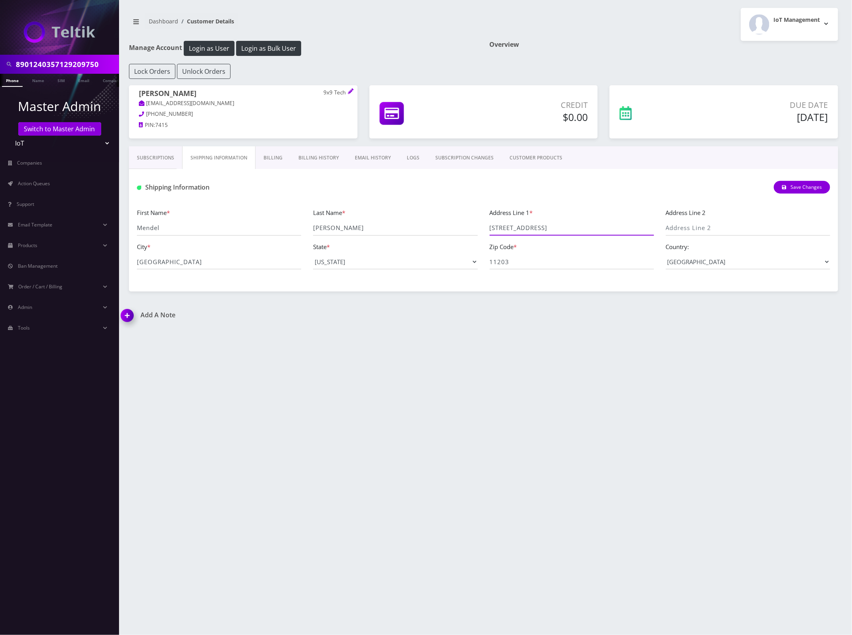
drag, startPoint x: 560, startPoint y: 226, endPoint x: 491, endPoint y: 224, distance: 68.7
click at [479, 224] on div "First Name * Mendel Last Name * Simon Address Line 1 * 868 Lenox Road Address L…" at bounding box center [483, 242] width 705 height 68
drag, startPoint x: 200, startPoint y: 263, endPoint x: 115, endPoint y: 266, distance: 84.6
click at [115, 266] on div "8901240357129209750 Phone Name SIM Email Company Customer Master Admin Switch t…" at bounding box center [426, 317] width 852 height 635
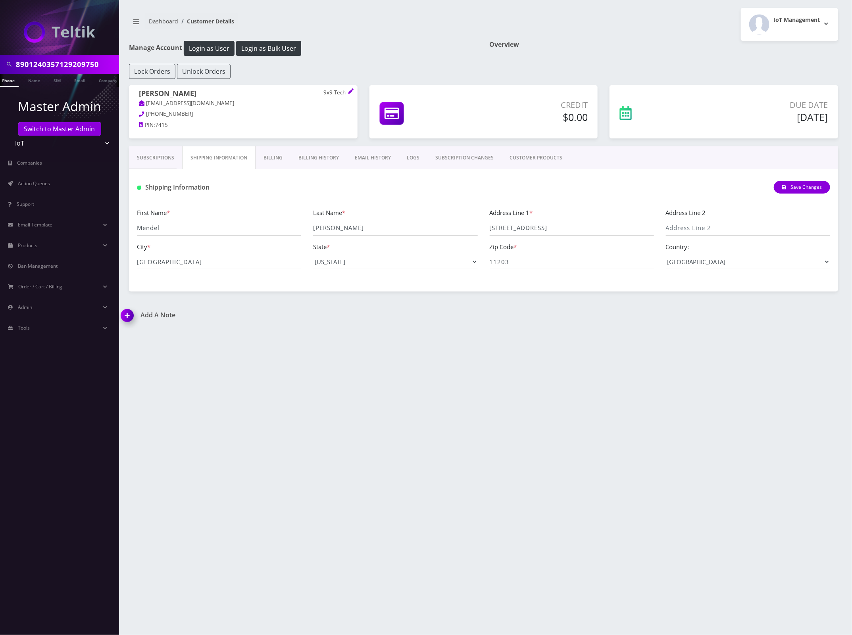
click at [38, 58] on input "8901240357129209750" at bounding box center [66, 64] width 101 height 15
paste input "8703"
type input "8901240357129208703"
click at [18, 78] on link "Phone" at bounding box center [8, 80] width 21 height 13
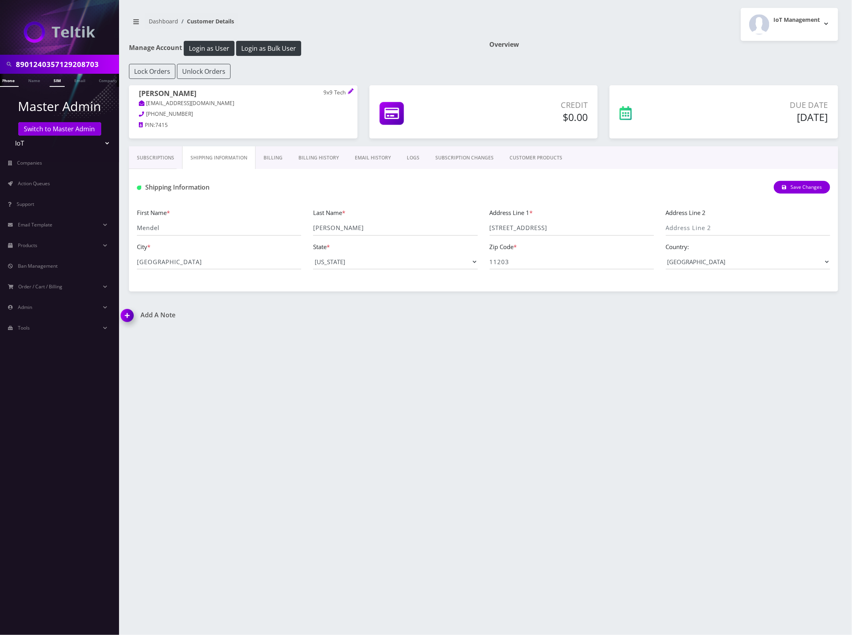
click at [52, 81] on link "SIM" at bounding box center [57, 80] width 15 height 13
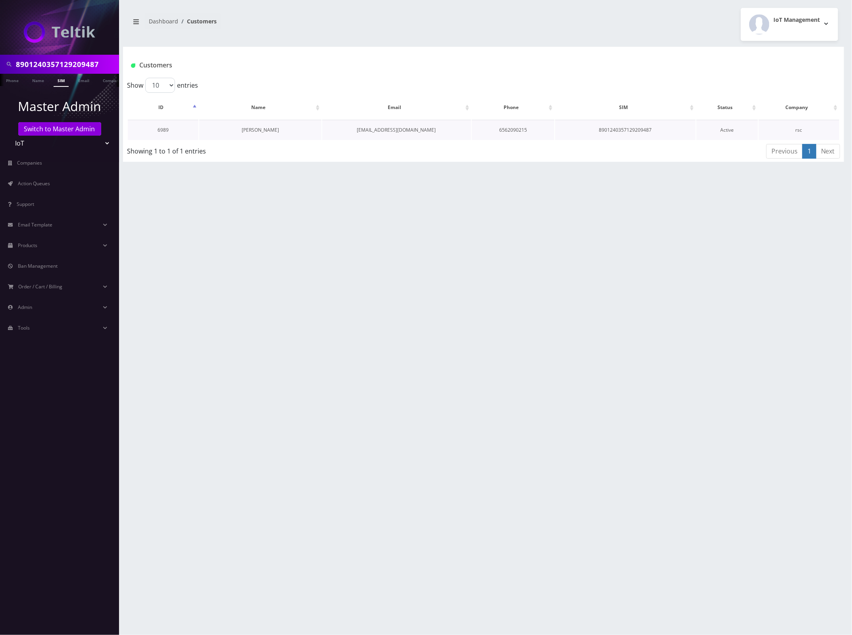
click at [264, 129] on link "Jonathan Grossman" at bounding box center [260, 130] width 37 height 7
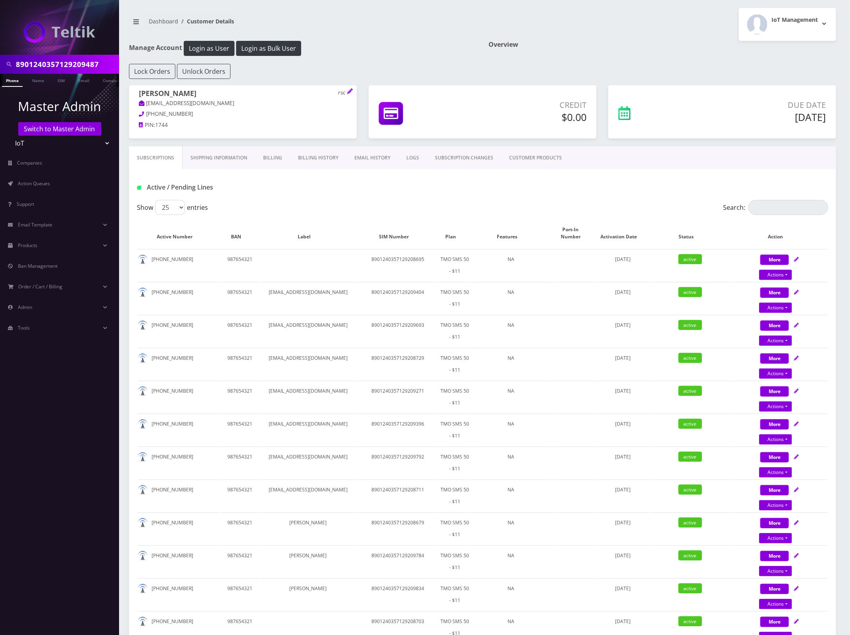
click at [218, 152] on link "Shipping Information" at bounding box center [219, 157] width 73 height 23
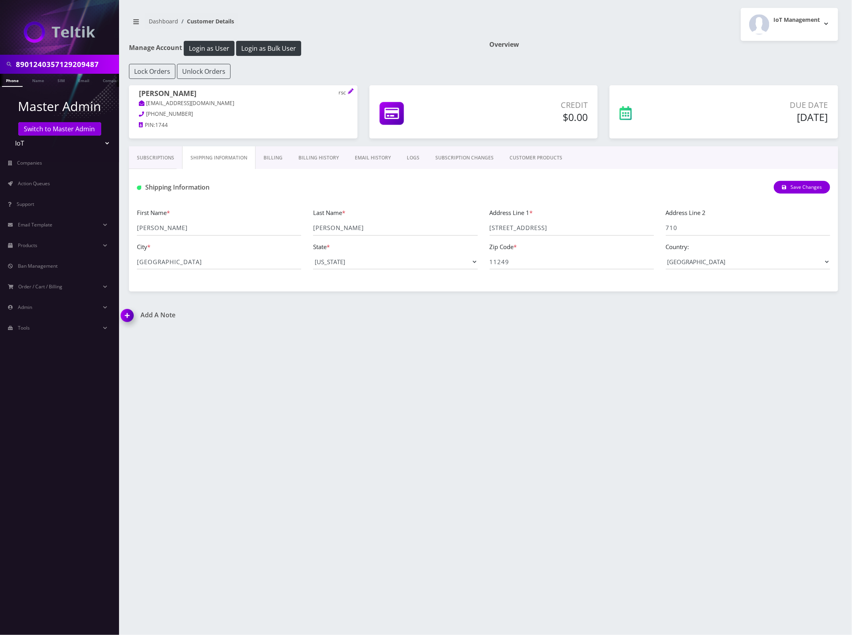
drag, startPoint x: 219, startPoint y: 94, endPoint x: 136, endPoint y: 95, distance: 83.0
click at [136, 95] on div "Jonathan Grossman rsc grossmanbiz@gmail.com 305-528-0150 PIN: 1744" at bounding box center [243, 110] width 229 height 50
copy h1 "[PERSON_NAME]"
drag, startPoint x: 481, startPoint y: 223, endPoint x: 449, endPoint y: 221, distance: 32.2
click at [449, 221] on div "First Name * Jonathan Last Name * Grossman Address Line 1 * 175 Kent Ave Addres…" at bounding box center [483, 242] width 705 height 68
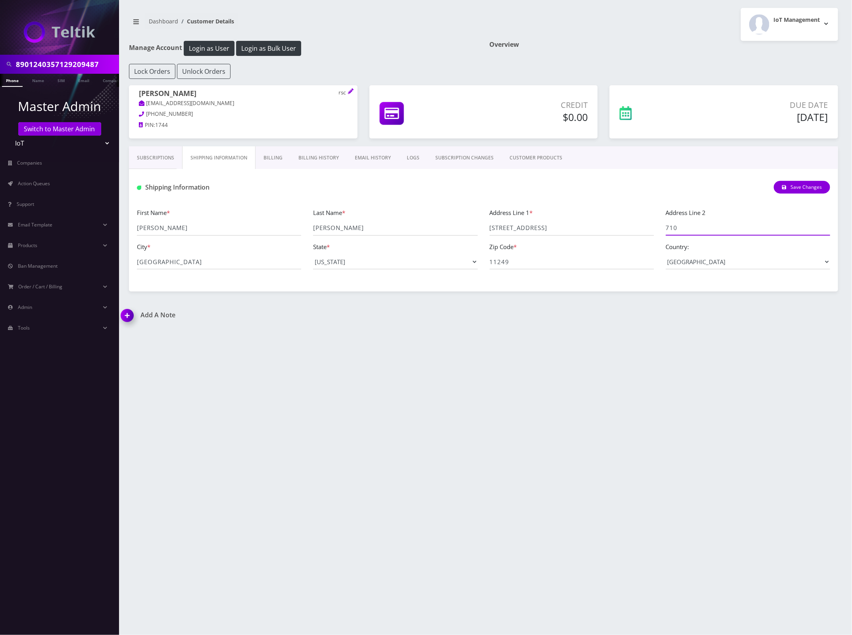
drag, startPoint x: 697, startPoint y: 233, endPoint x: 610, endPoint y: 231, distance: 86.9
click at [606, 229] on div "First Name * Jonathan Last Name * Grossman Address Line 1 * 175 Kent Ave Addres…" at bounding box center [483, 242] width 705 height 68
drag, startPoint x: 176, startPoint y: 265, endPoint x: 81, endPoint y: 261, distance: 94.5
click at [75, 259] on div "8901240357129209487 Phone Name SIM Email Company Customer Master Admin Switch t…" at bounding box center [426, 317] width 852 height 635
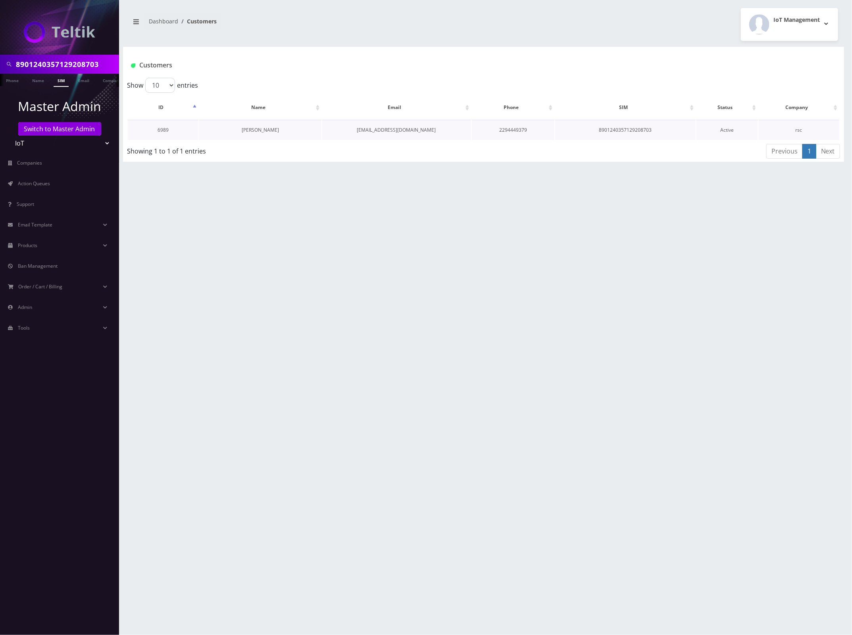
click at [251, 131] on link "[PERSON_NAME]" at bounding box center [260, 130] width 37 height 7
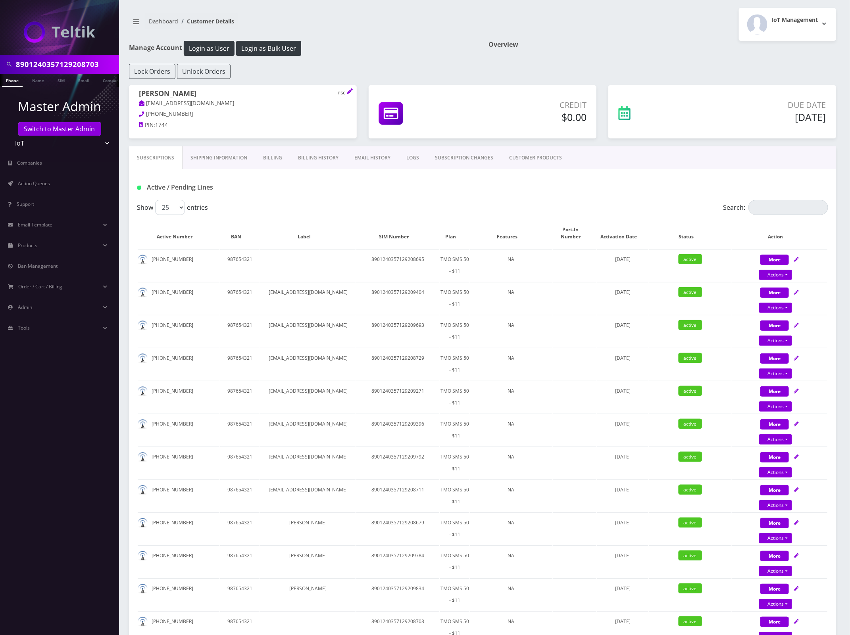
click at [44, 68] on input "8901240357129208703" at bounding box center [66, 64] width 101 height 15
click at [46, 68] on input "8901240357129208703" at bounding box center [66, 64] width 101 height 15
click at [64, 78] on link "SIM" at bounding box center [61, 80] width 15 height 13
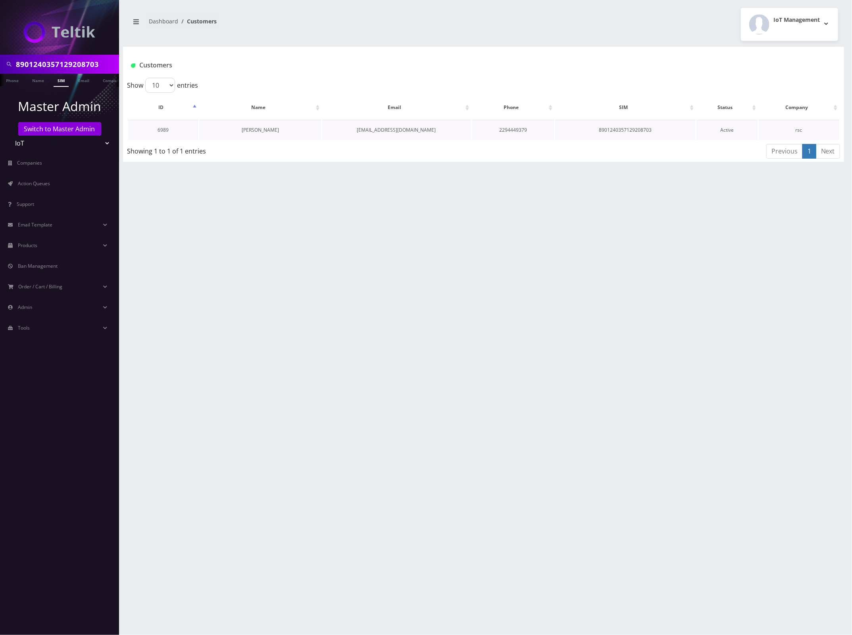
click at [261, 129] on link "[PERSON_NAME]" at bounding box center [260, 130] width 37 height 7
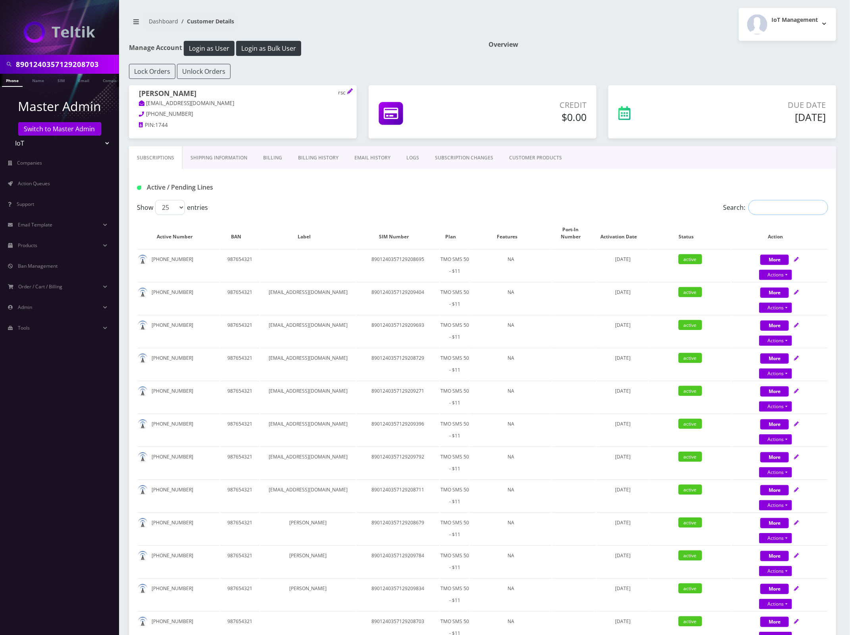
click at [781, 210] on input "Search:" at bounding box center [788, 207] width 80 height 15
paste input "8901240357129208703"
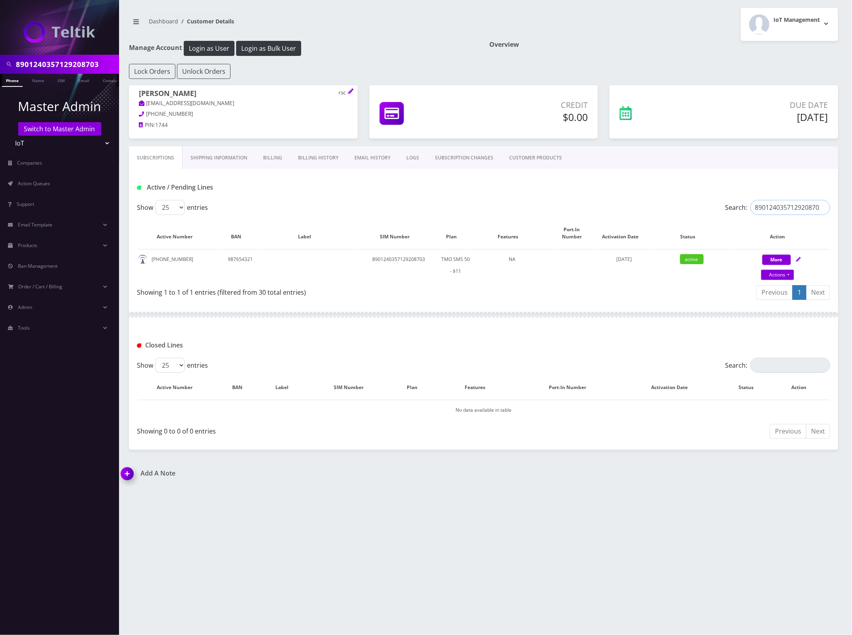
type input "8901240357129208703"
click at [229, 160] on link "Shipping Information" at bounding box center [219, 157] width 73 height 23
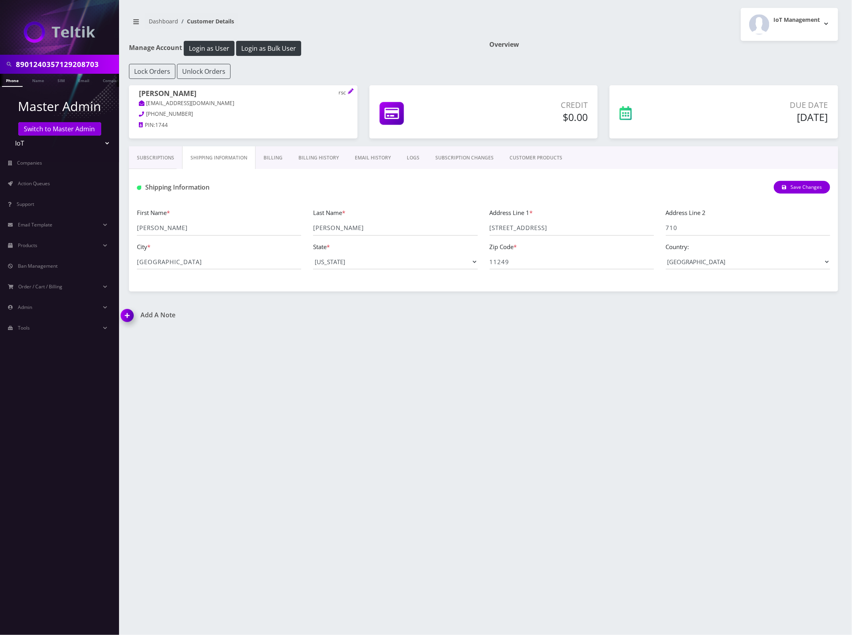
click at [58, 62] on input "8901240357129208703" at bounding box center [66, 64] width 101 height 15
paste input "9537"
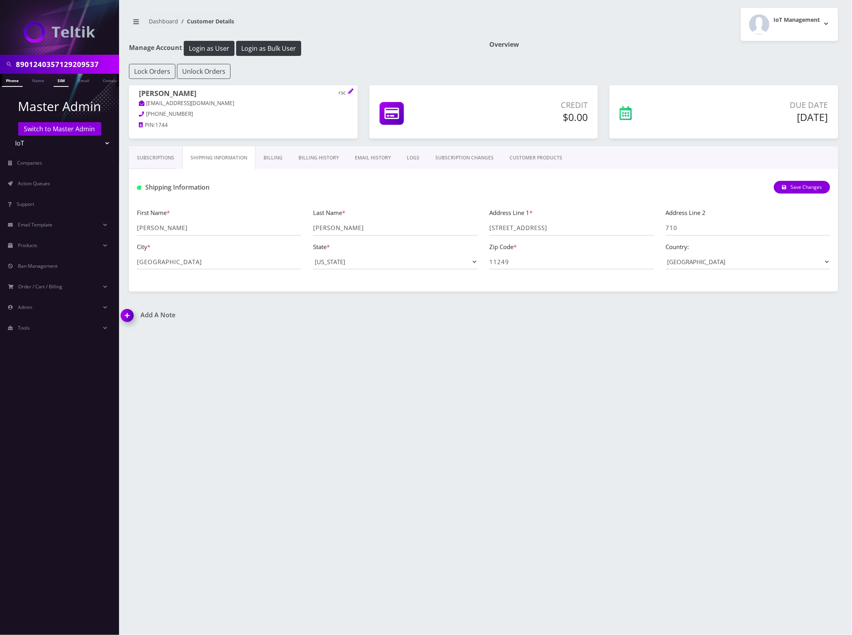
type input "8901240357129209537"
click at [59, 79] on link "SIM" at bounding box center [61, 80] width 15 height 13
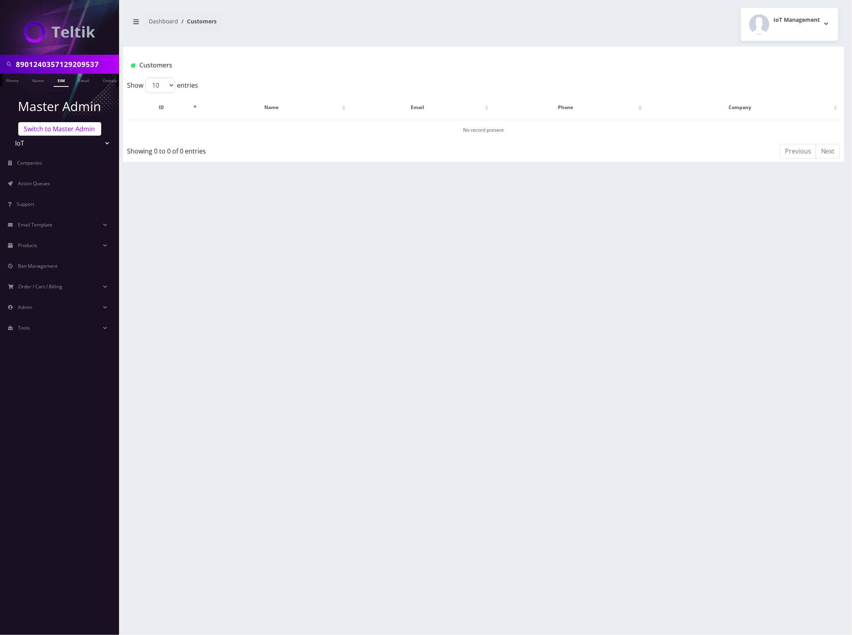
click at [67, 129] on link "Switch to Master Admin" at bounding box center [59, 128] width 83 height 13
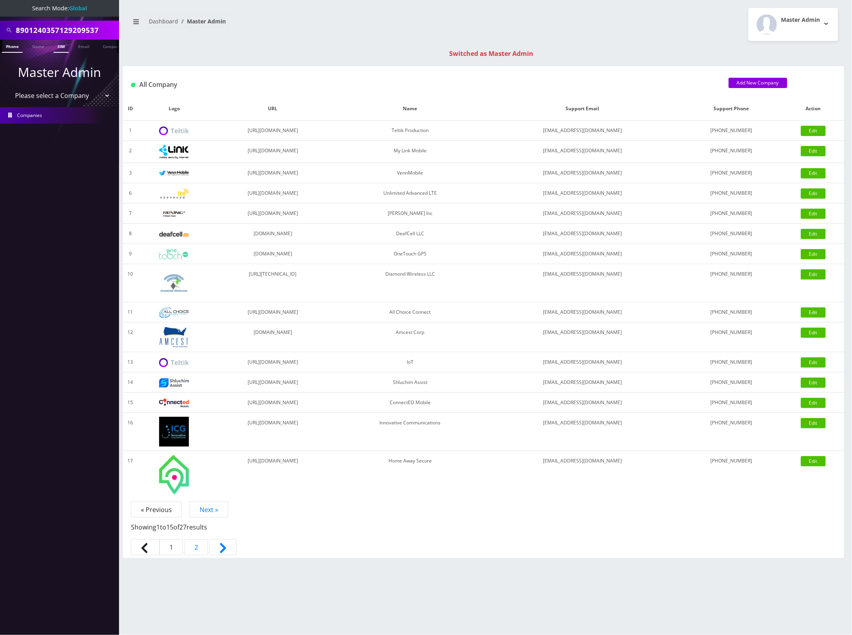
click at [64, 48] on link "SIM" at bounding box center [61, 46] width 15 height 13
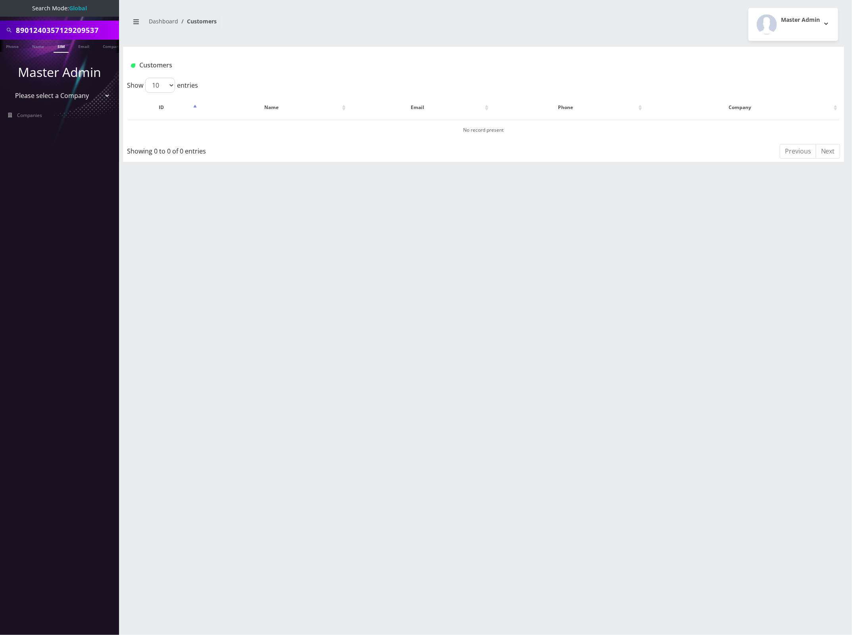
scroll to position [0, 4]
click at [69, 27] on input "8901240357129209537" at bounding box center [66, 30] width 101 height 15
click at [68, 27] on input "8901240357129209537" at bounding box center [66, 30] width 101 height 15
paste input "171158"
type input "8901240357129171158"
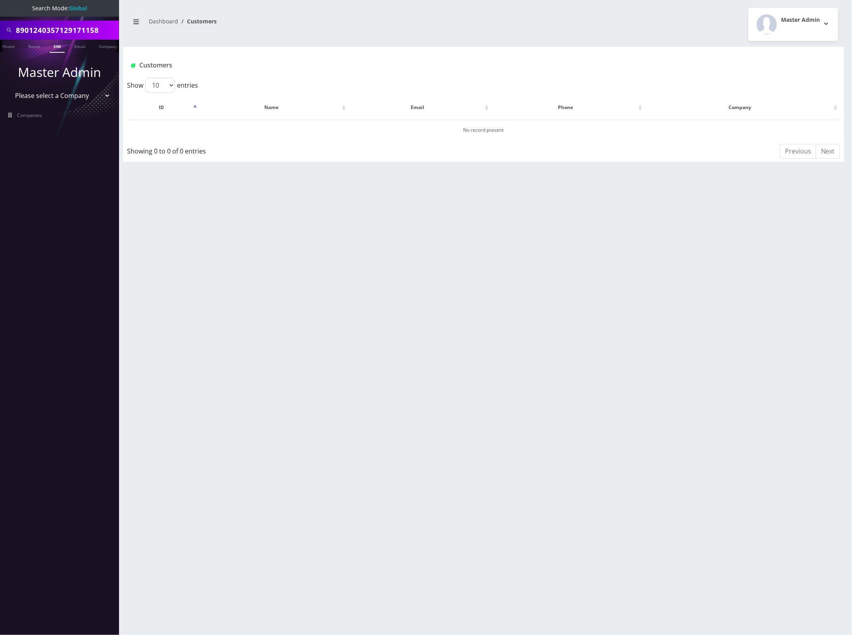
click at [55, 45] on link "SIM" at bounding box center [57, 46] width 15 height 13
click at [253, 132] on button "[PERSON_NAME]" at bounding box center [247, 129] width 50 height 10
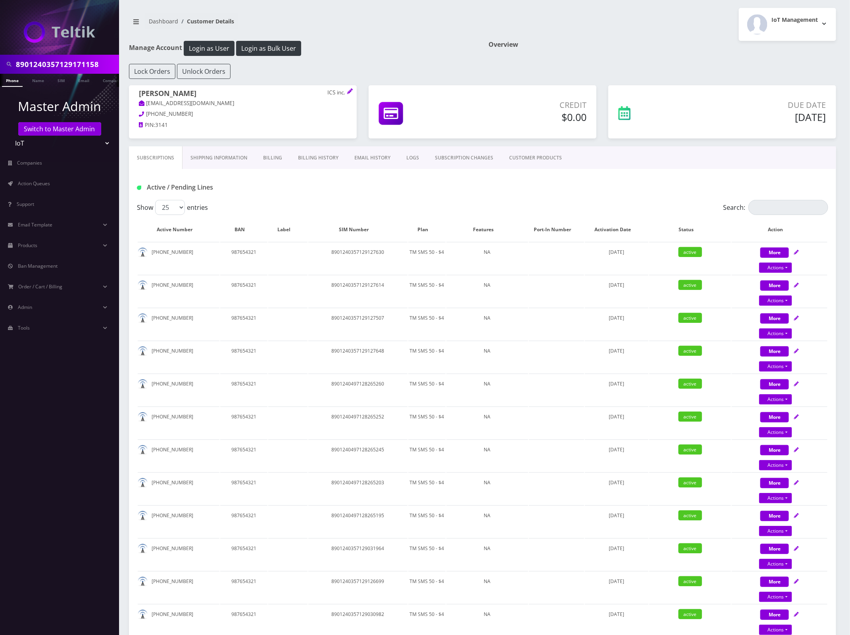
click at [225, 160] on link "Shipping Information" at bounding box center [219, 157] width 73 height 23
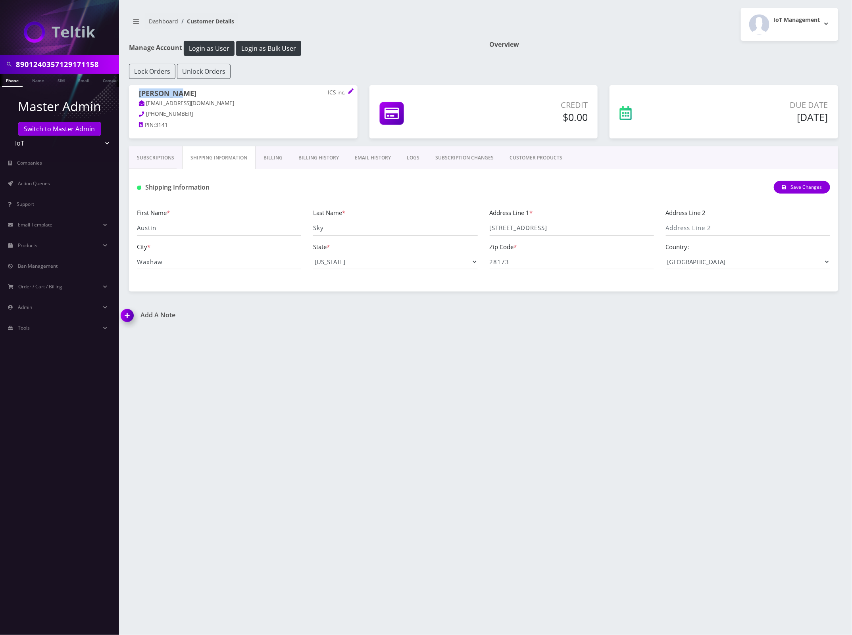
drag, startPoint x: 155, startPoint y: 94, endPoint x: 128, endPoint y: 95, distance: 27.0
click at [128, 95] on div "Austin Sky ICS inc. azaretskyics@outlook.com 954-646-8979 PIN: 3141" at bounding box center [243, 110] width 240 height 50
copy h1 "Austin Sky"
drag, startPoint x: 584, startPoint y: 230, endPoint x: 577, endPoint y: 237, distance: 10.4
click at [443, 224] on div "First Name * Austin Last Name * Sky Address Line 1 * 3141 Deep River Way Addres…" at bounding box center [483, 242] width 705 height 68
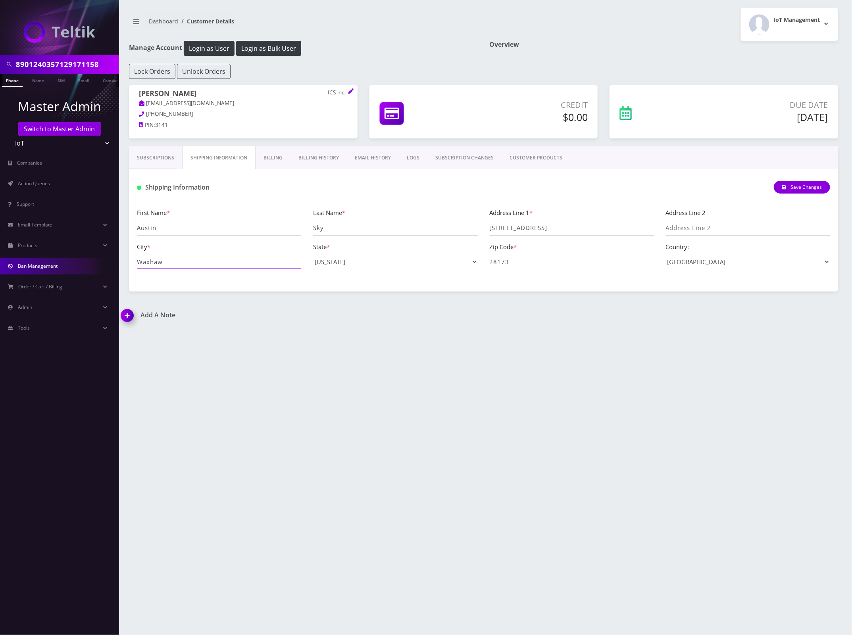
drag, startPoint x: 134, startPoint y: 258, endPoint x: 114, endPoint y: 258, distance: 20.2
click at [106, 256] on div "8901240357129171158 Phone Name SIM Email Company Customer Master Admin Switch t…" at bounding box center [426, 317] width 852 height 635
drag, startPoint x: 550, startPoint y: 261, endPoint x: 466, endPoint y: 263, distance: 83.7
click at [459, 262] on div "First Name * Austin Last Name * Sky Address Line 1 * 3141 Deep River Way Addres…" at bounding box center [483, 242] width 705 height 68
click at [68, 60] on input "8901240357129171158" at bounding box center [66, 64] width 101 height 15
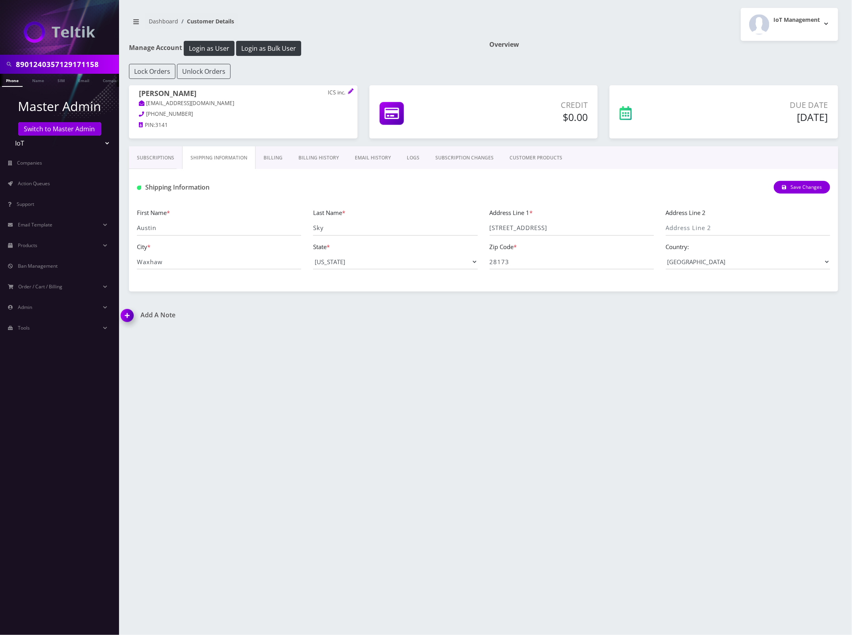
click at [68, 60] on input "8901240357129171158" at bounding box center [66, 64] width 101 height 15
paste input "214453"
type input "8901240357129214453"
click at [56, 76] on link "SIM" at bounding box center [61, 80] width 15 height 13
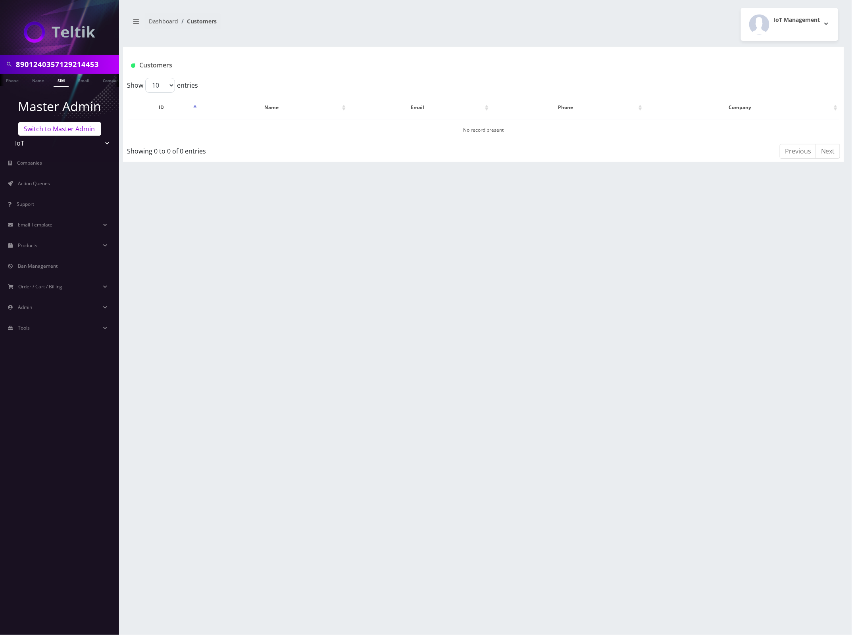
click at [72, 129] on link "Switch to Master Admin" at bounding box center [59, 128] width 83 height 13
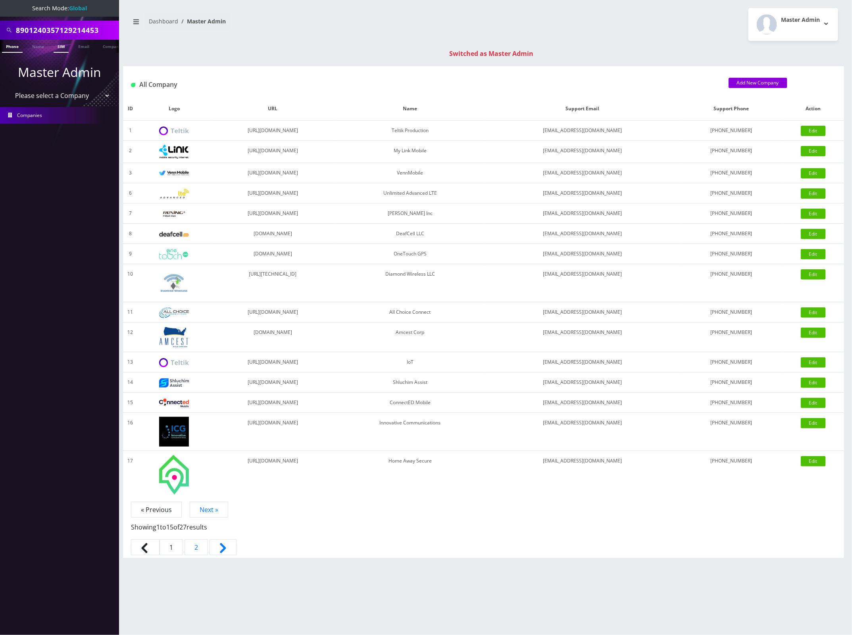
click at [63, 46] on link "SIM" at bounding box center [61, 46] width 15 height 13
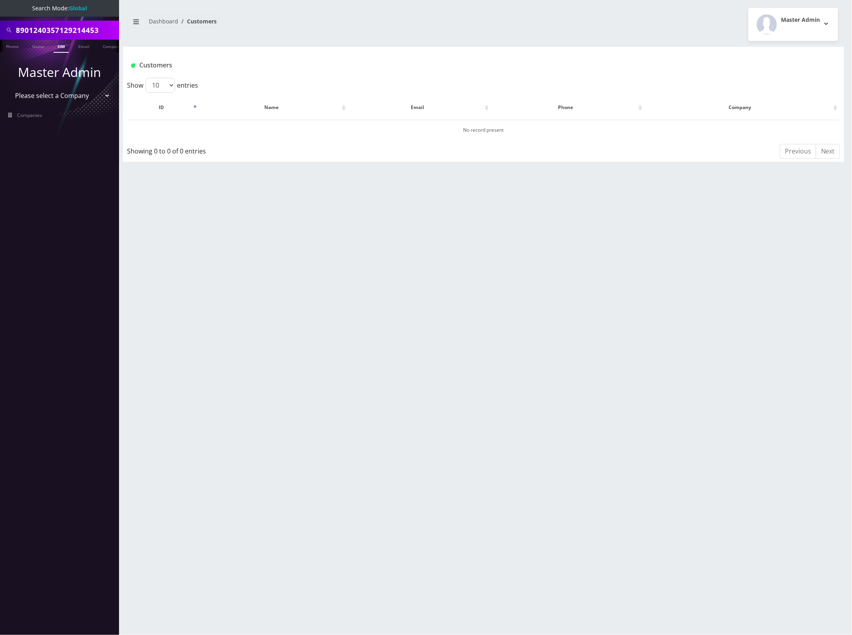
click at [68, 30] on input "8901240357129214453" at bounding box center [66, 30] width 101 height 15
click at [67, 31] on input "8901240357129214453" at bounding box center [66, 30] width 101 height 15
click at [62, 44] on link "SIM" at bounding box center [61, 46] width 15 height 13
click at [327, 71] on div "Customers" at bounding box center [424, 65] width 598 height 13
click at [80, 34] on input "8901240357129214453" at bounding box center [66, 30] width 101 height 15
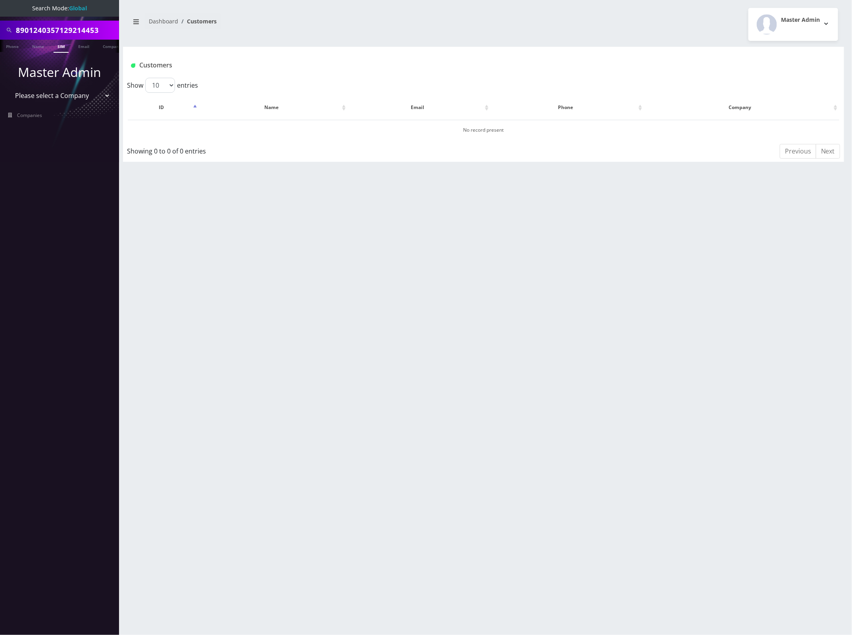
click at [80, 34] on input "8901240357129214453" at bounding box center [66, 30] width 101 height 15
paste input "5914"
type input "8901240357129215914"
click at [63, 48] on link "SIM" at bounding box center [61, 46] width 15 height 13
click at [559, 209] on div "8901240357129215914 Phone Name SIM Email Company Customer Dashboard Customers M…" at bounding box center [483, 317] width 737 height 635
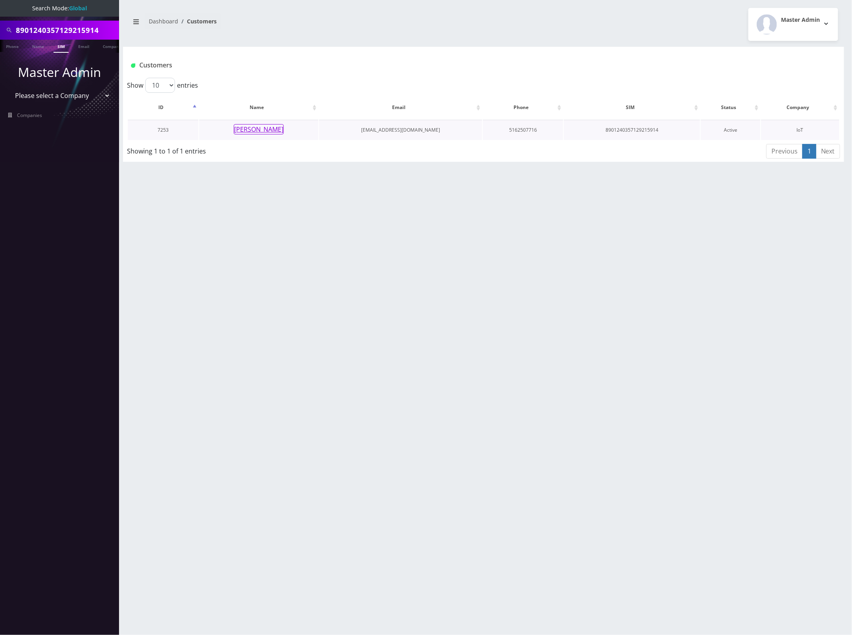
click at [268, 130] on button "[PERSON_NAME]" at bounding box center [259, 129] width 50 height 10
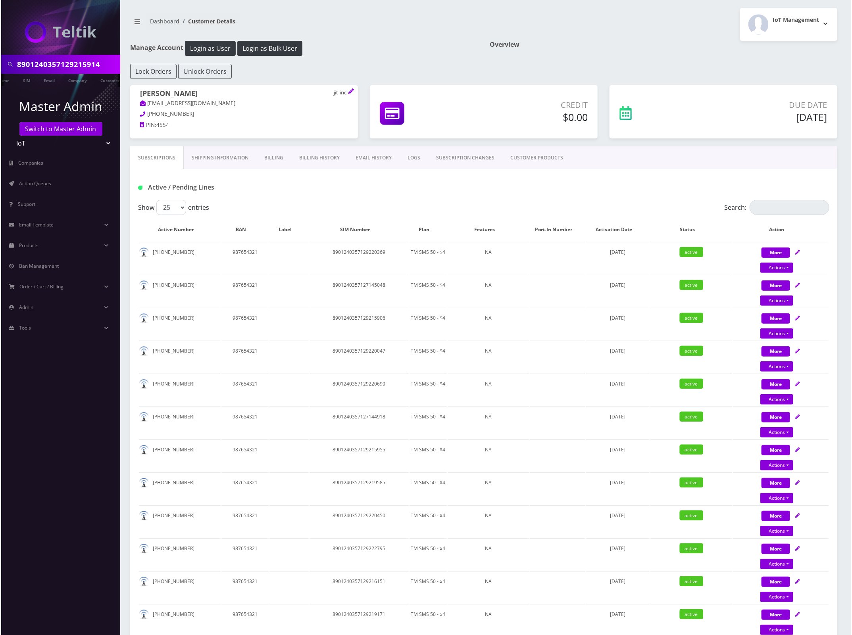
scroll to position [0, 43]
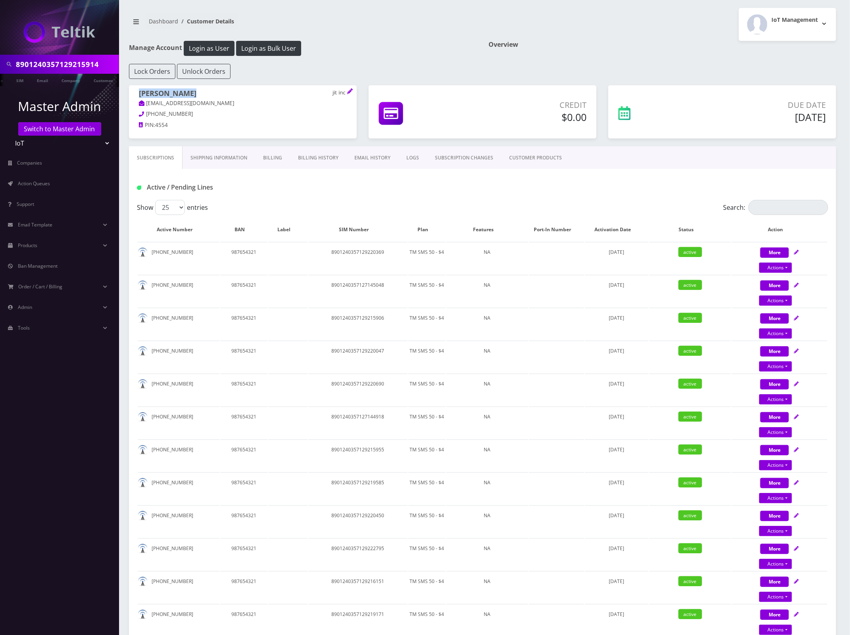
drag, startPoint x: 185, startPoint y: 92, endPoint x: 137, endPoint y: 92, distance: 47.6
click at [137, 92] on div "evan kohanian jit inc justintimetickets@gmail.com 516-500-1885 PIN: 4554" at bounding box center [243, 110] width 228 height 50
copy h1 "evan kohanian"
click at [223, 156] on link "Shipping Information" at bounding box center [219, 157] width 73 height 23
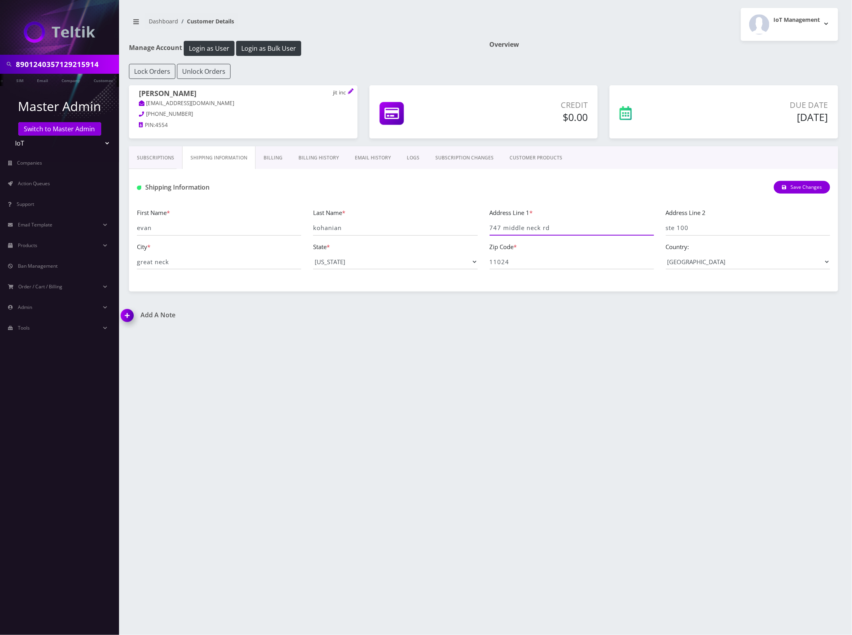
drag, startPoint x: 570, startPoint y: 229, endPoint x: 442, endPoint y: 222, distance: 127.9
click at [452, 222] on div "First Name * evan Last Name * kohanian Address Line 1 * 747 middle neck rd Addr…" at bounding box center [483, 242] width 705 height 68
drag, startPoint x: 715, startPoint y: 229, endPoint x: 646, endPoint y: 229, distance: 69.4
click at [632, 224] on div "First Name * evan Last Name * kohanian Address Line 1 * 747 middle neck rd Addr…" at bounding box center [483, 242] width 705 height 68
drag, startPoint x: 201, startPoint y: 262, endPoint x: 106, endPoint y: 260, distance: 95.3
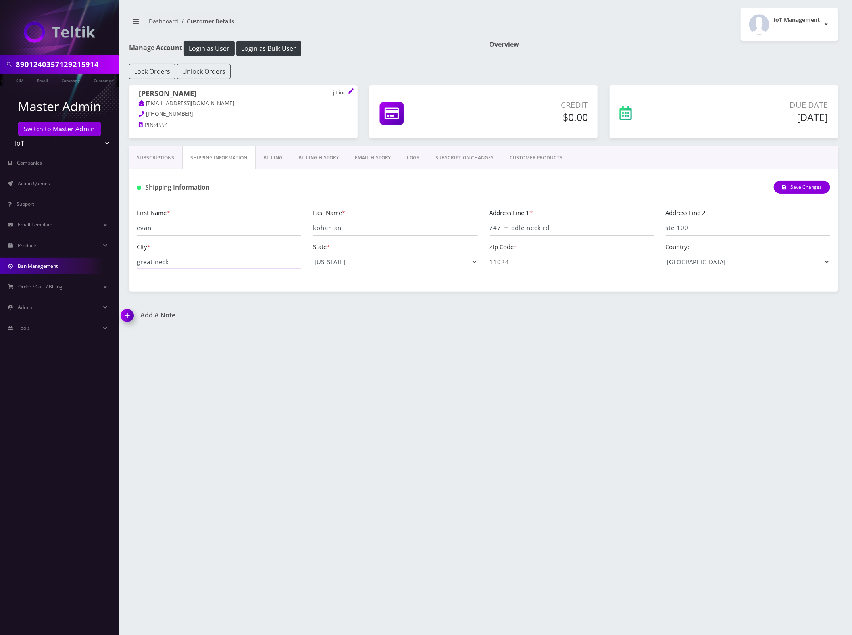
click at [87, 260] on div "8901240357129215914 Phone Name SIM Email Company Customer Master Admin Switch t…" at bounding box center [426, 317] width 852 height 635
click at [65, 65] on input "8901240357129215914" at bounding box center [66, 64] width 101 height 15
paste input "028978"
type input "8901240357129028978"
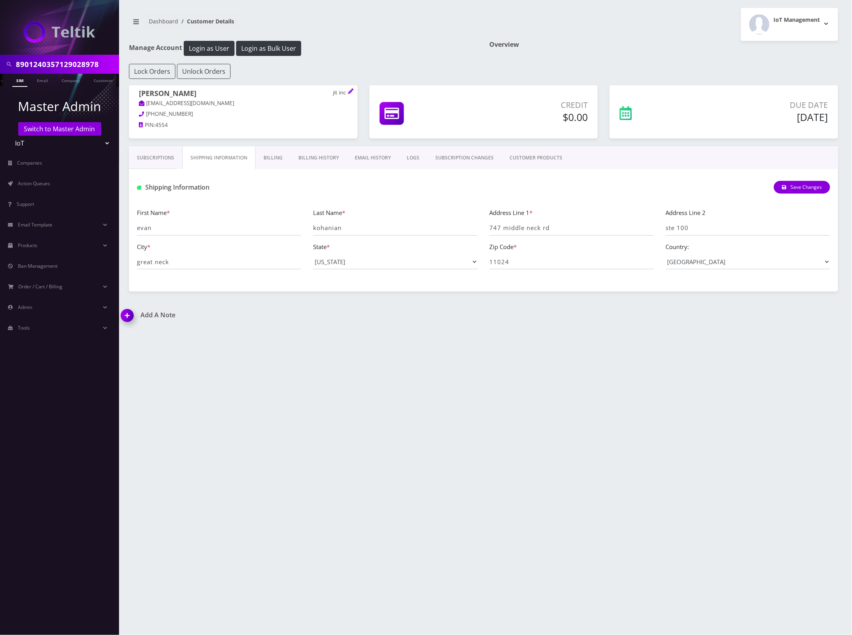
click at [25, 80] on link "SIM" at bounding box center [19, 80] width 15 height 13
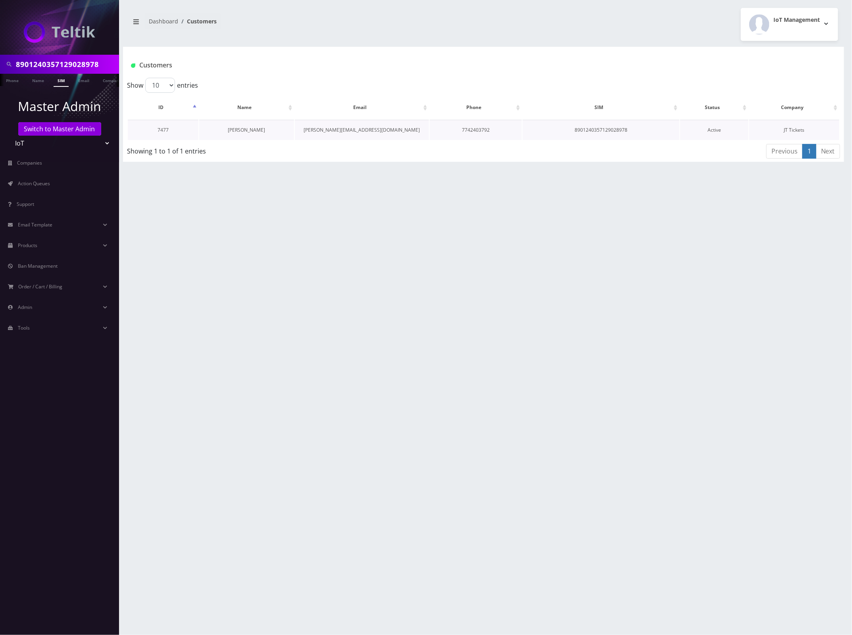
click at [248, 127] on link "[PERSON_NAME]" at bounding box center [246, 130] width 37 height 7
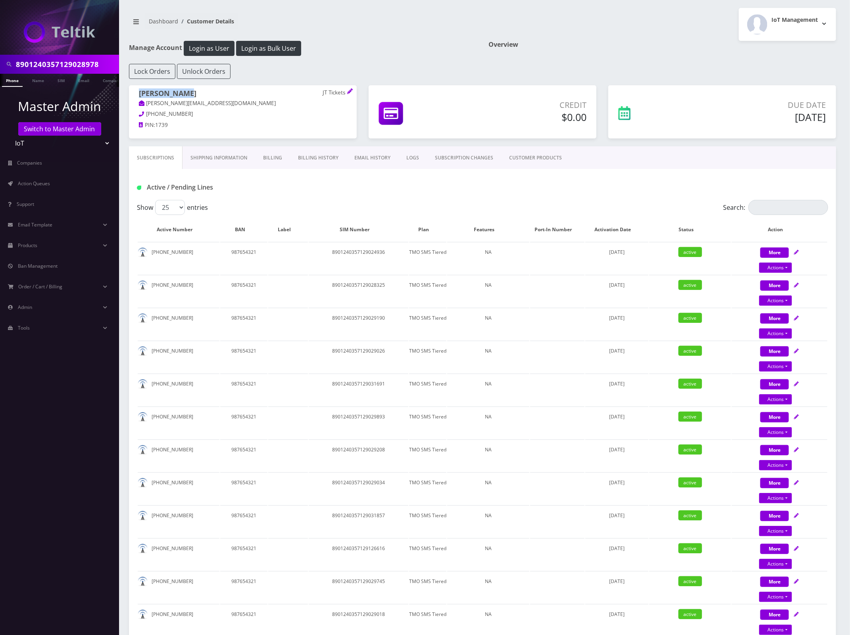
drag, startPoint x: 171, startPoint y: 95, endPoint x: 128, endPoint y: 96, distance: 43.3
click at [128, 96] on div "[PERSON_NAME] JT Tickets [PERSON_NAME][EMAIL_ADDRESS][DOMAIN_NAME] [PHONE_NUMBE…" at bounding box center [243, 110] width 240 height 50
copy h1 "[PERSON_NAME]"
click at [220, 160] on link "Shipping Information" at bounding box center [219, 157] width 73 height 23
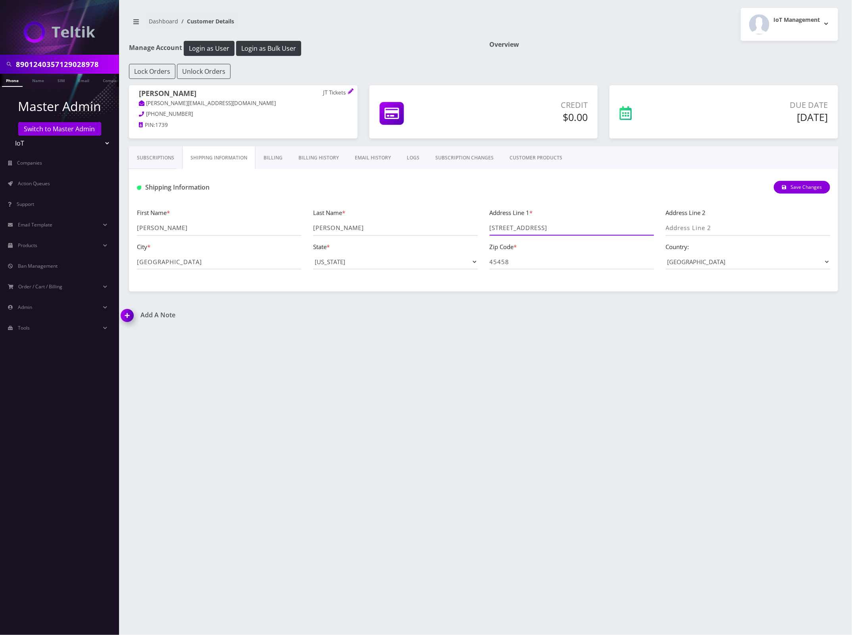
drag, startPoint x: 544, startPoint y: 229, endPoint x: 490, endPoint y: 230, distance: 53.6
click at [492, 229] on input "[STREET_ADDRESS]" at bounding box center [572, 228] width 164 height 15
click at [544, 231] on input "[STREET_ADDRESS]" at bounding box center [572, 228] width 164 height 15
drag, startPoint x: 563, startPoint y: 230, endPoint x: 489, endPoint y: 239, distance: 74.8
click at [367, 233] on div "First Name * [PERSON_NAME] Last Name * [PERSON_NAME] Address Line 1 * [STREET_A…" at bounding box center [483, 242] width 705 height 68
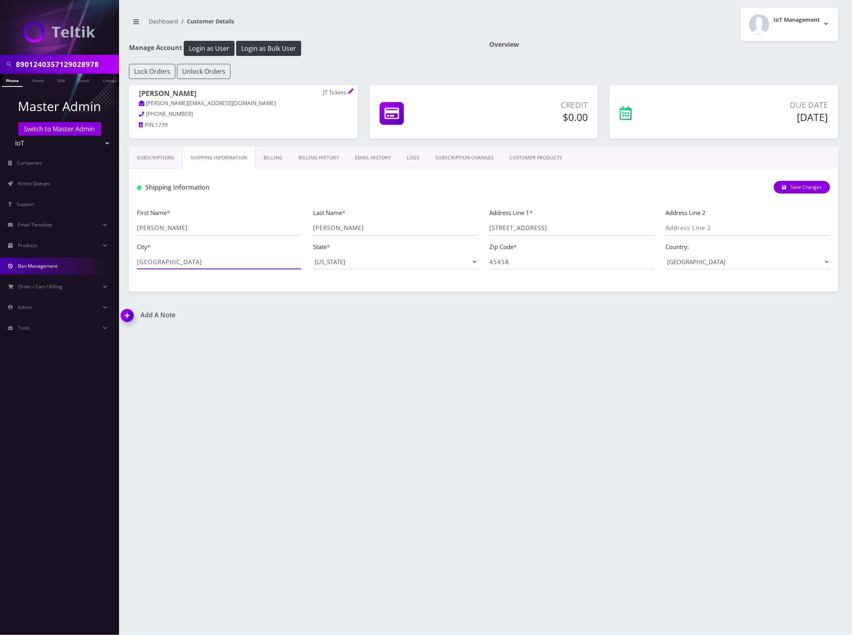
drag, startPoint x: 173, startPoint y: 262, endPoint x: 67, endPoint y: 260, distance: 106.4
click at [67, 260] on div "8901240357129028978 Phone Name SIM Email Company Customer Master Admin Switch t…" at bounding box center [426, 317] width 852 height 635
drag, startPoint x: 520, startPoint y: 264, endPoint x: 459, endPoint y: 263, distance: 60.7
click at [453, 262] on div "First Name * [PERSON_NAME] Last Name * [PERSON_NAME] Address Line 1 * [STREET_A…" at bounding box center [483, 242] width 705 height 68
